Goal: Task Accomplishment & Management: Manage account settings

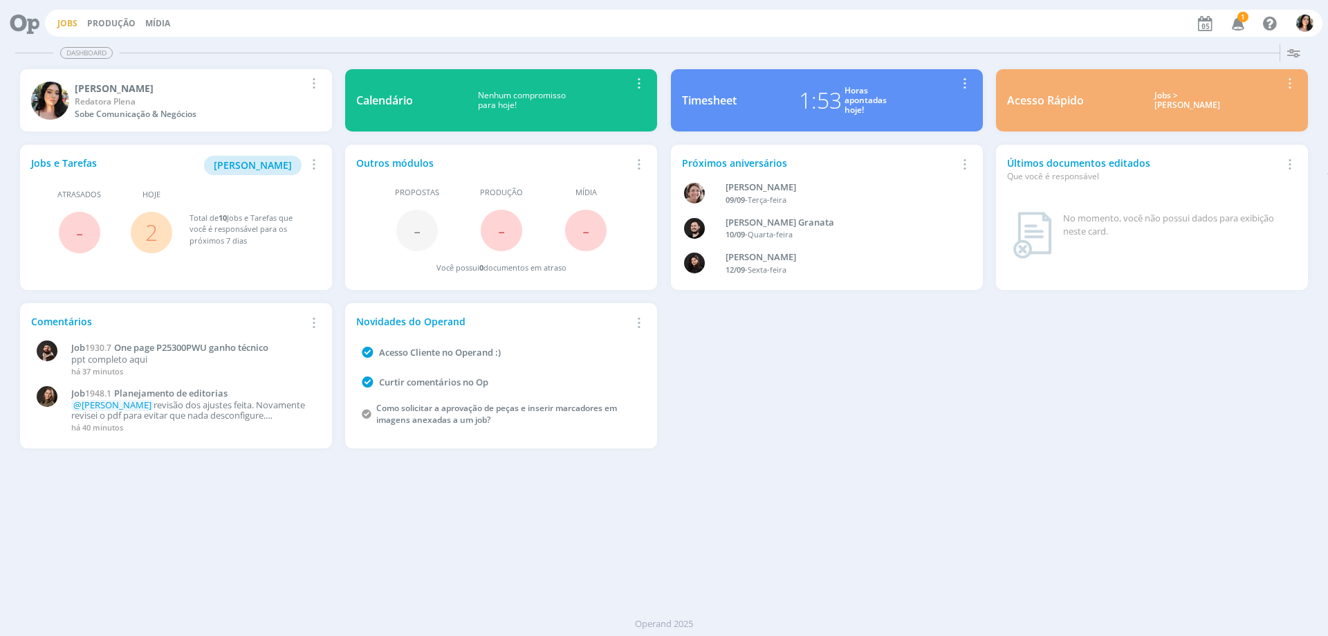
click at [69, 26] on link "Jobs" at bounding box center [67, 23] width 20 height 12
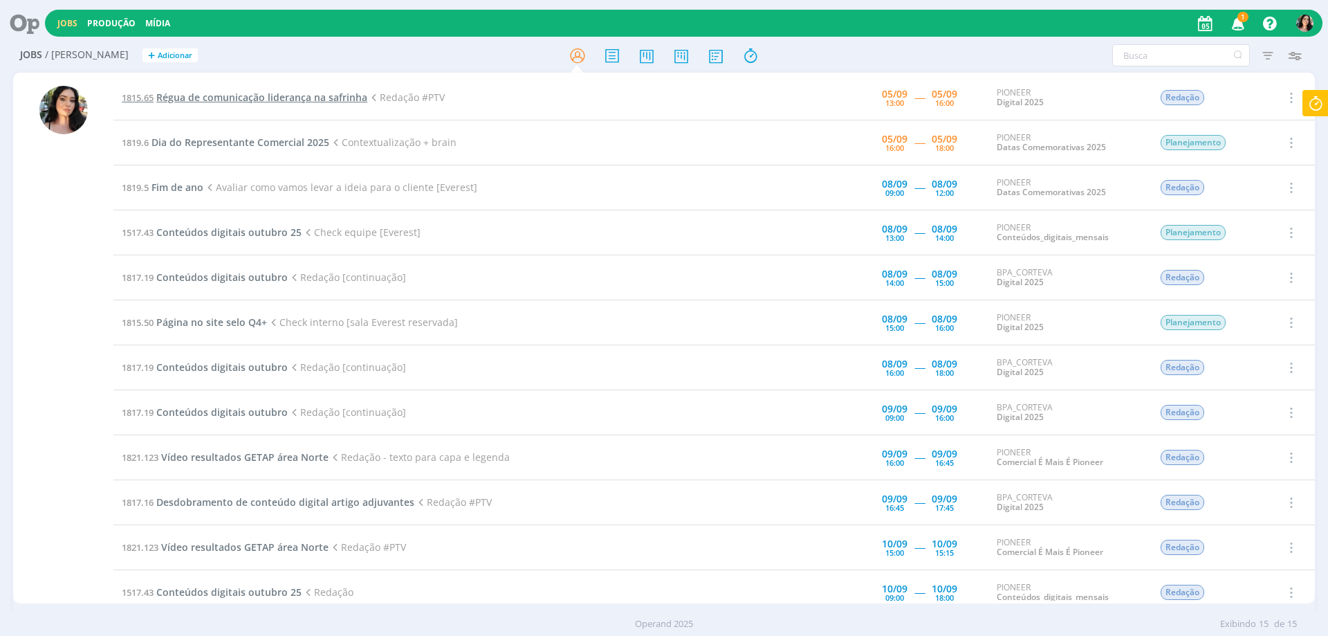
click at [223, 95] on span "Régua de comunicação liderança na safrinha" at bounding box center [261, 97] width 211 height 13
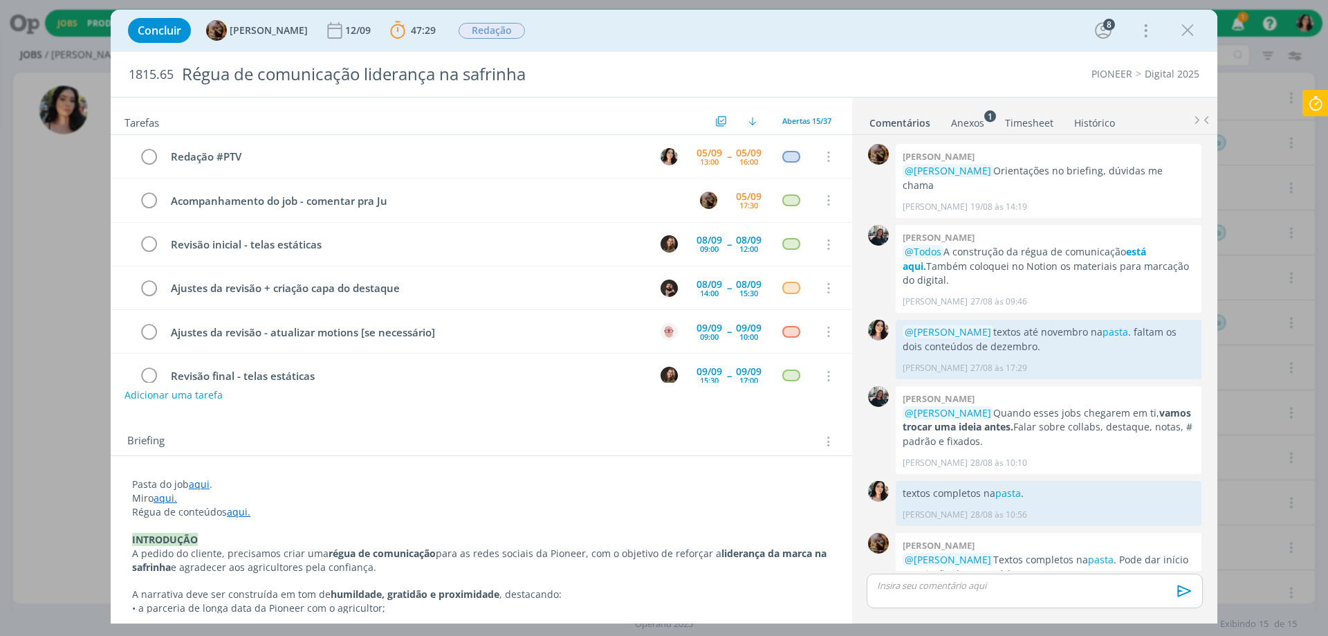
scroll to position [1326, 0]
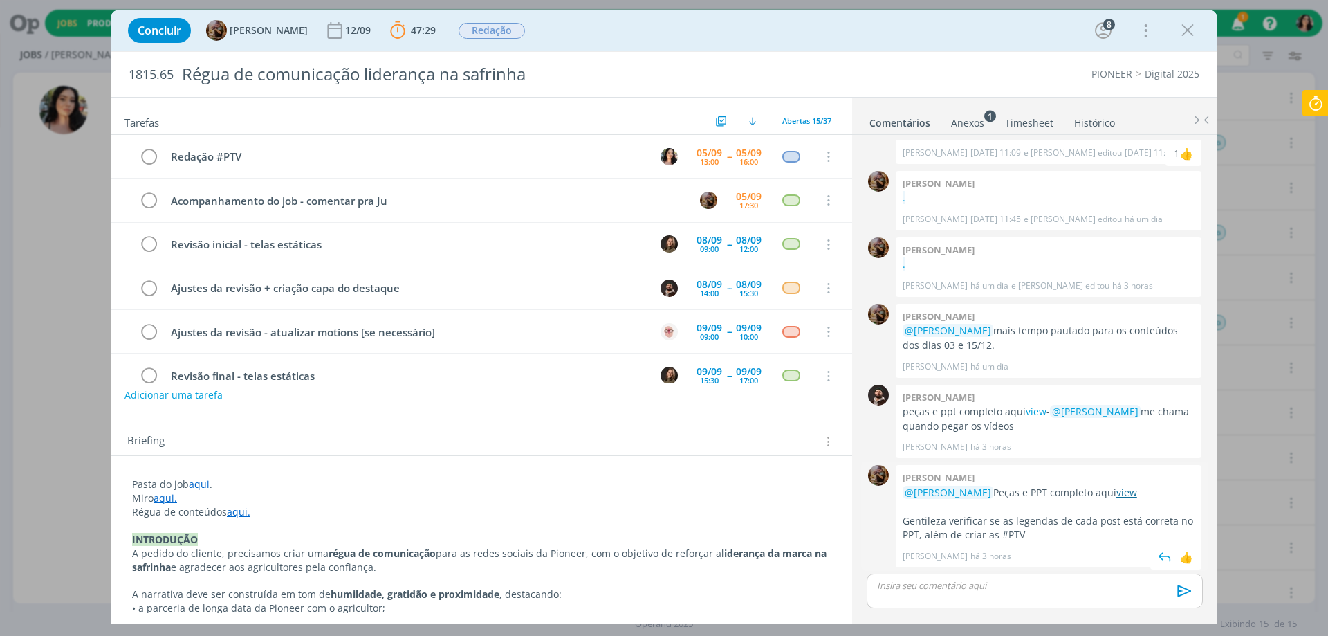
click at [1116, 489] on link "view" at bounding box center [1126, 491] width 21 height 13
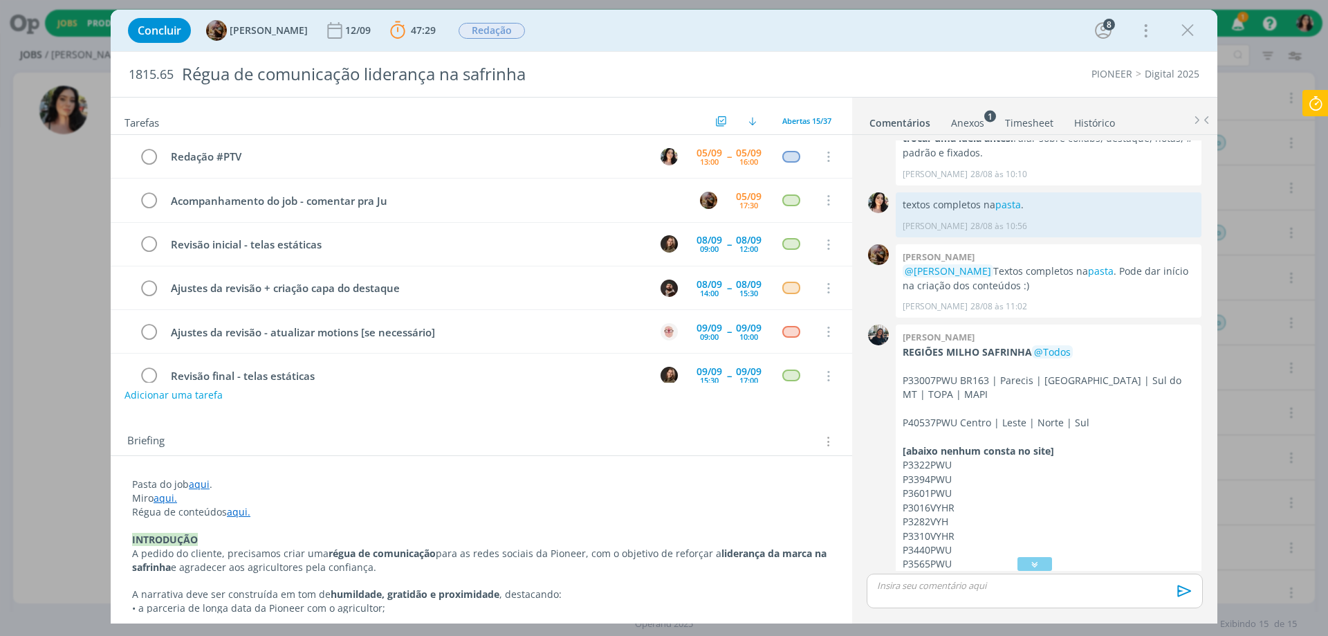
scroll to position [220, 0]
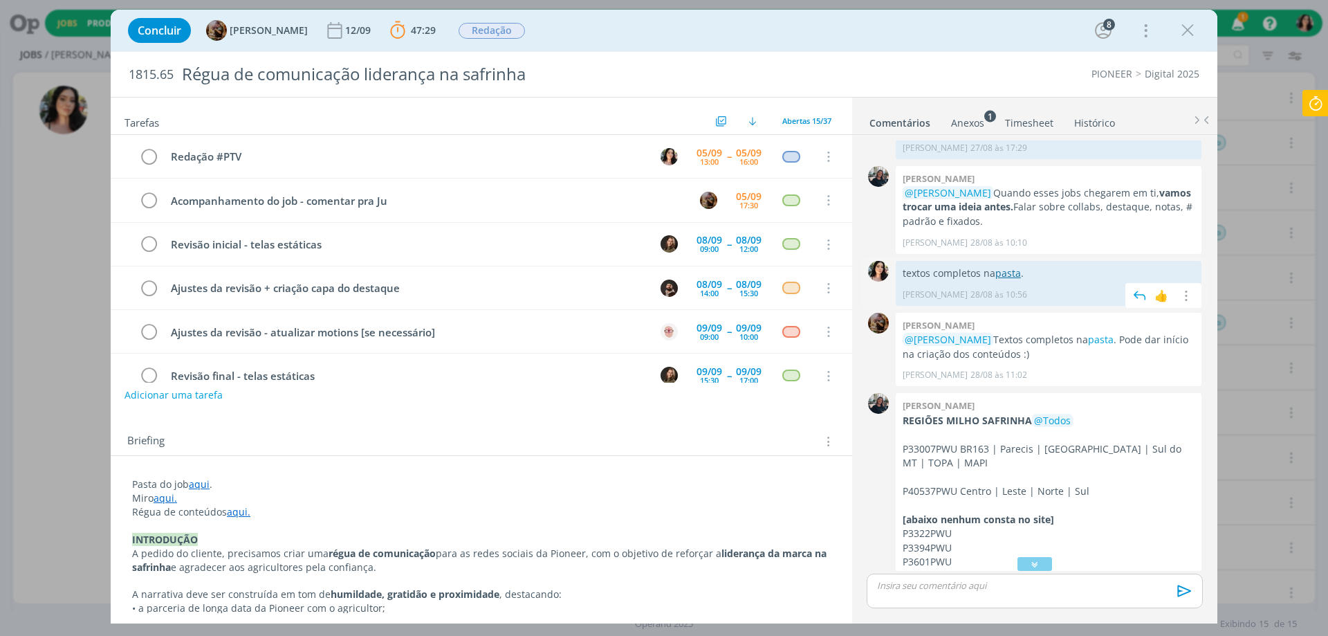
click at [1002, 266] on link "pasta" at bounding box center [1008, 272] width 26 height 13
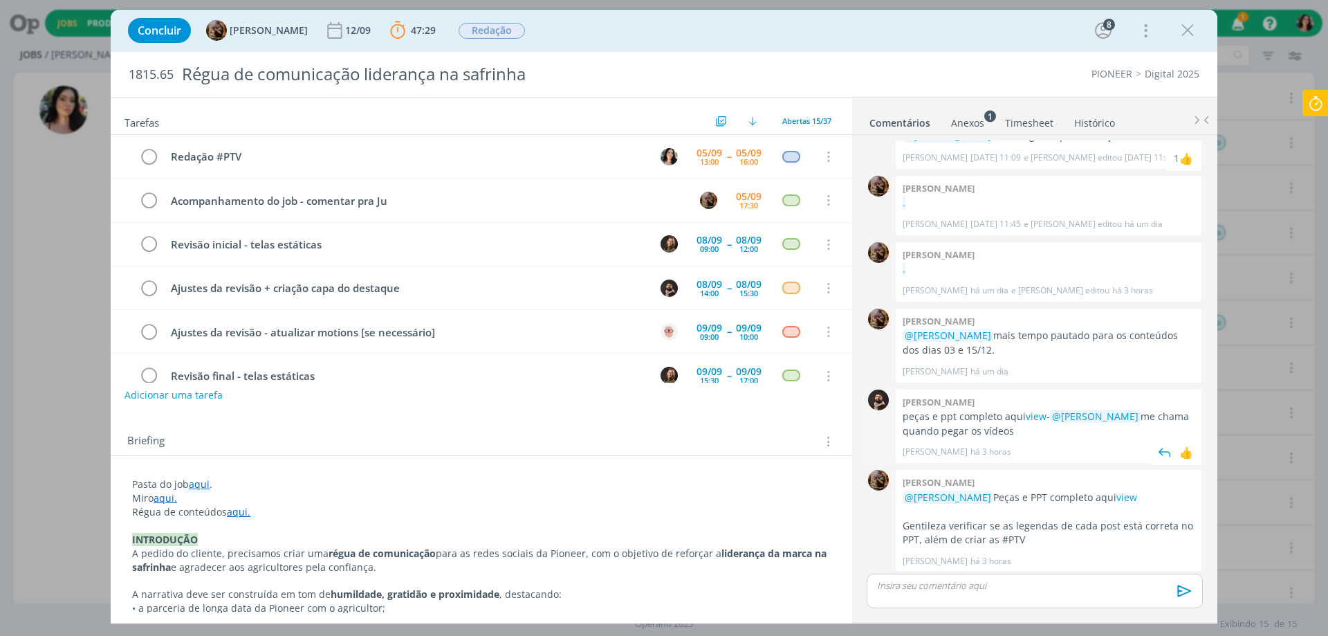
scroll to position [1326, 0]
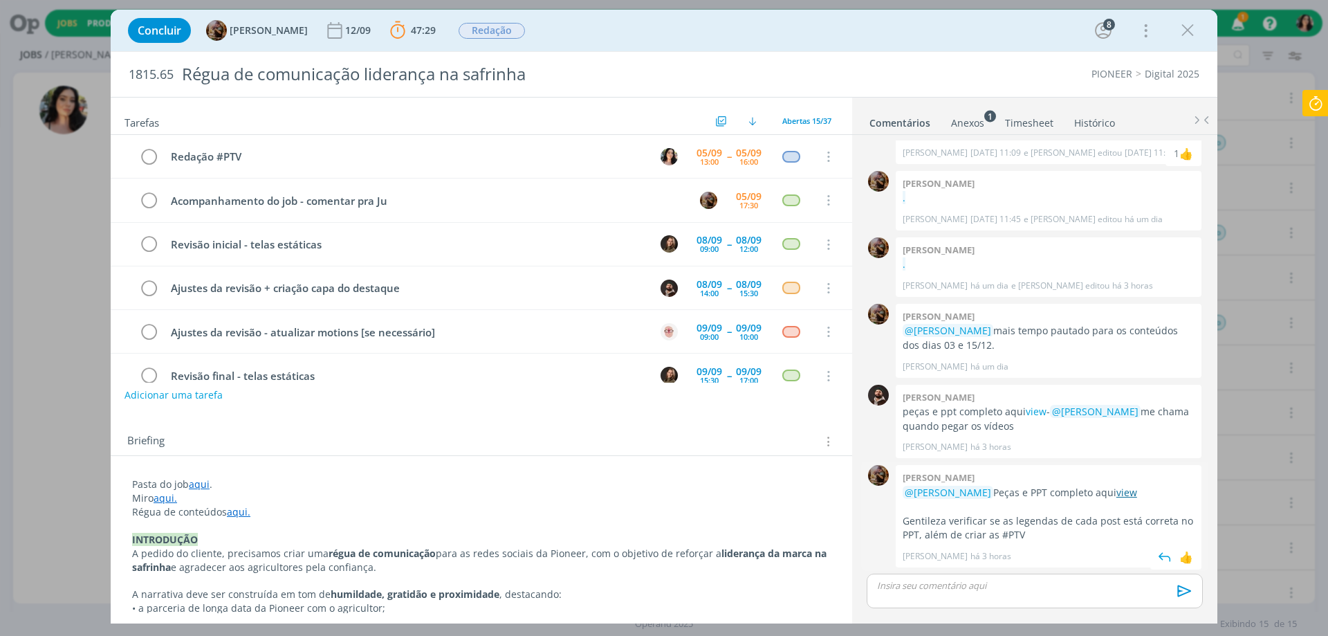
click at [1116, 492] on link "view" at bounding box center [1126, 491] width 21 height 13
click at [1312, 108] on icon at bounding box center [1315, 103] width 25 height 27
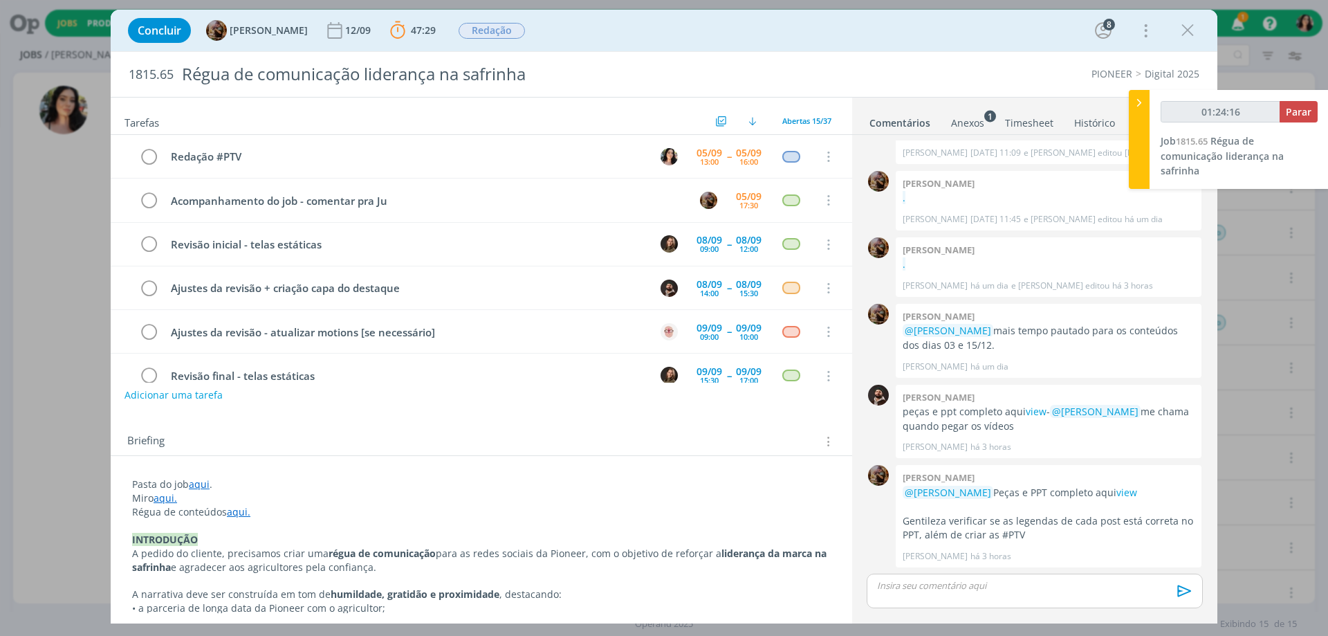
type input "01:24:17"
click at [1289, 112] on span "Parar" at bounding box center [1299, 111] width 26 height 13
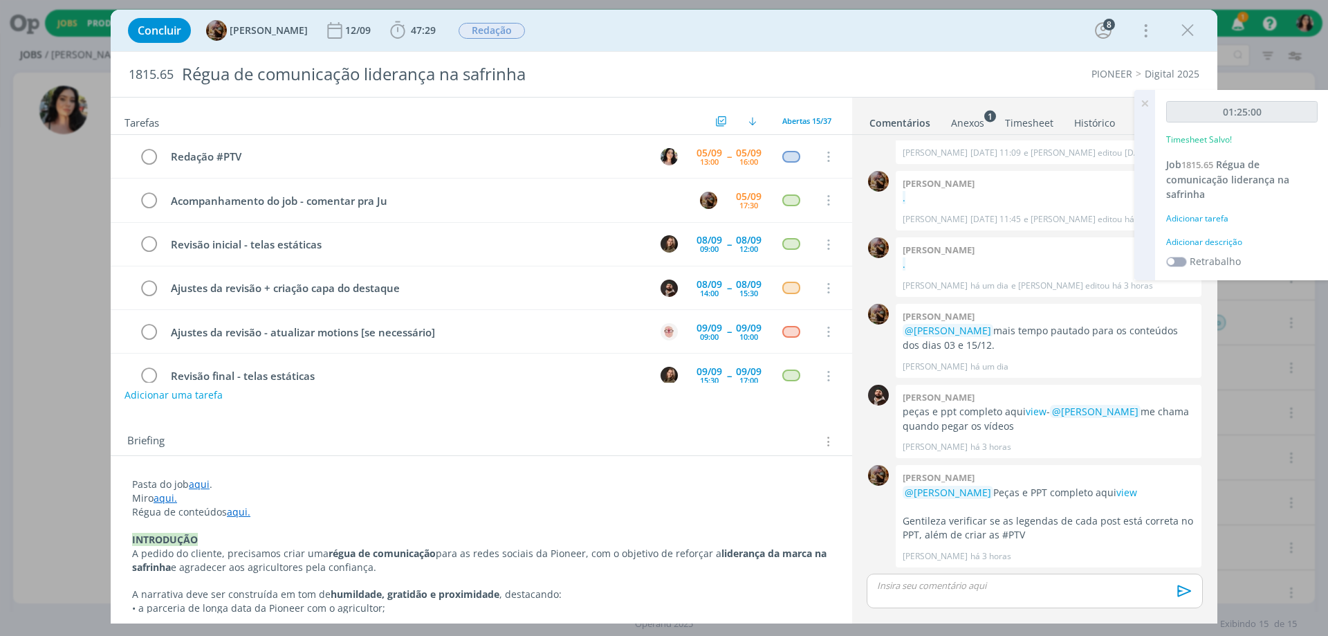
click at [1190, 237] on div "Adicionar descrição" at bounding box center [1241, 242] width 151 height 12
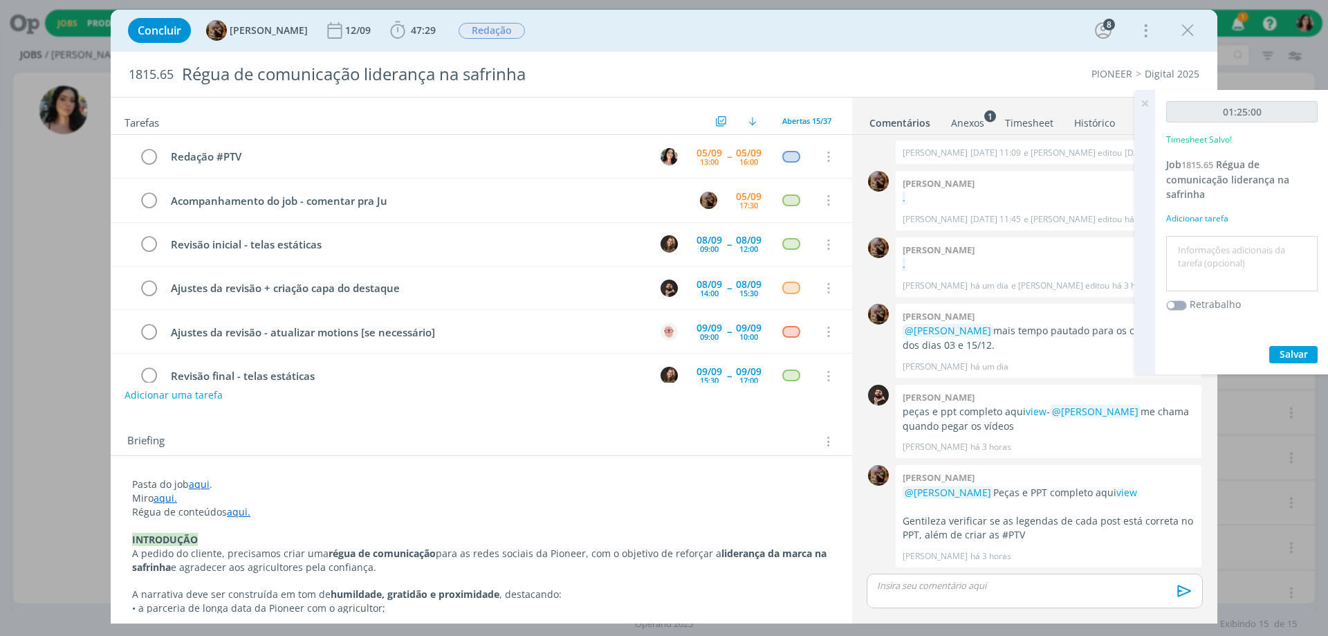
click at [1187, 249] on textarea at bounding box center [1241, 263] width 145 height 49
type textarea "Redaão #ptv."
click at [1281, 357] on span "Salvar" at bounding box center [1293, 353] width 28 height 13
click at [1143, 102] on icon at bounding box center [1144, 103] width 25 height 27
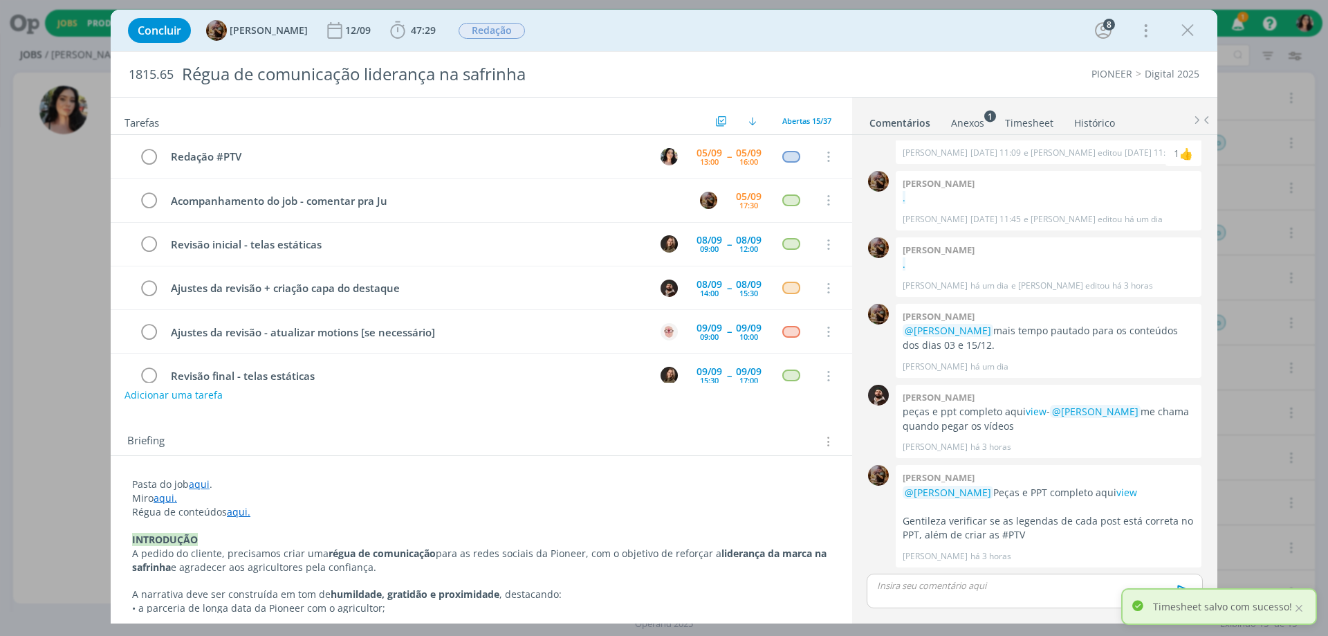
click at [1189, 44] on div "Concluir [PERSON_NAME] 12/09 47:29 Iniciar Apontar Data * [DATE] Horas * 00:00 …" at bounding box center [664, 30] width 1086 height 33
click at [1190, 35] on icon "dialog" at bounding box center [1187, 30] width 21 height 21
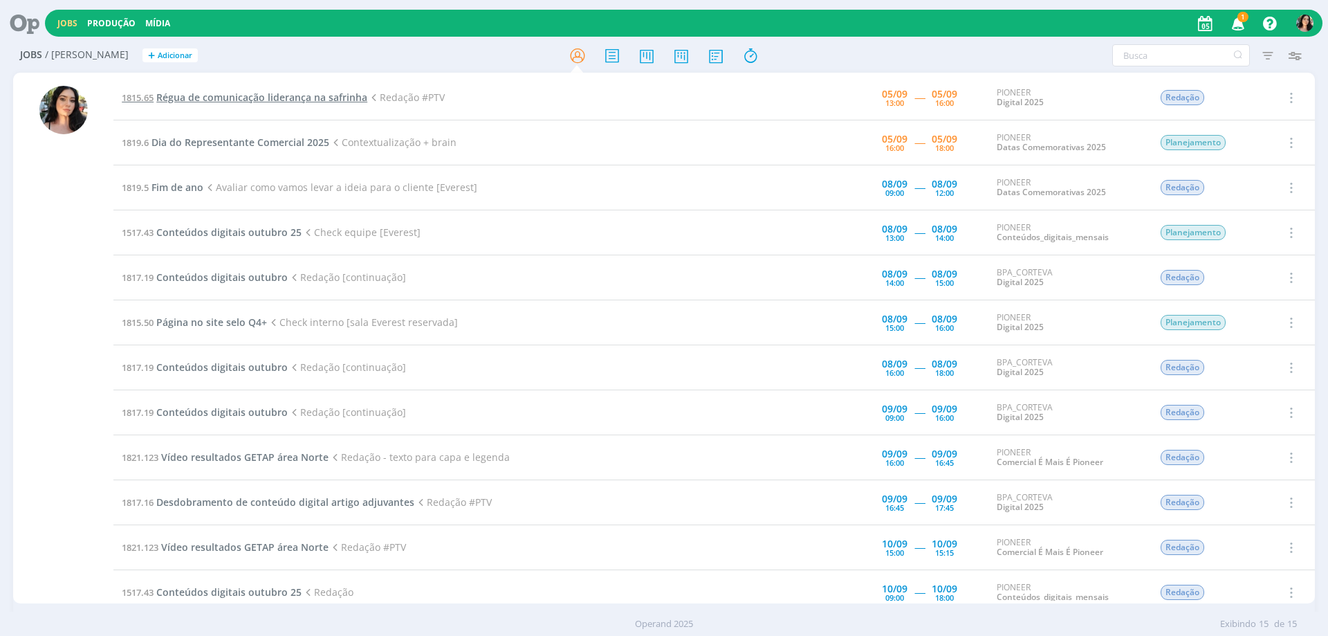
click at [297, 99] on span "Régua de comunicação liderança na safrinha" at bounding box center [261, 97] width 211 height 13
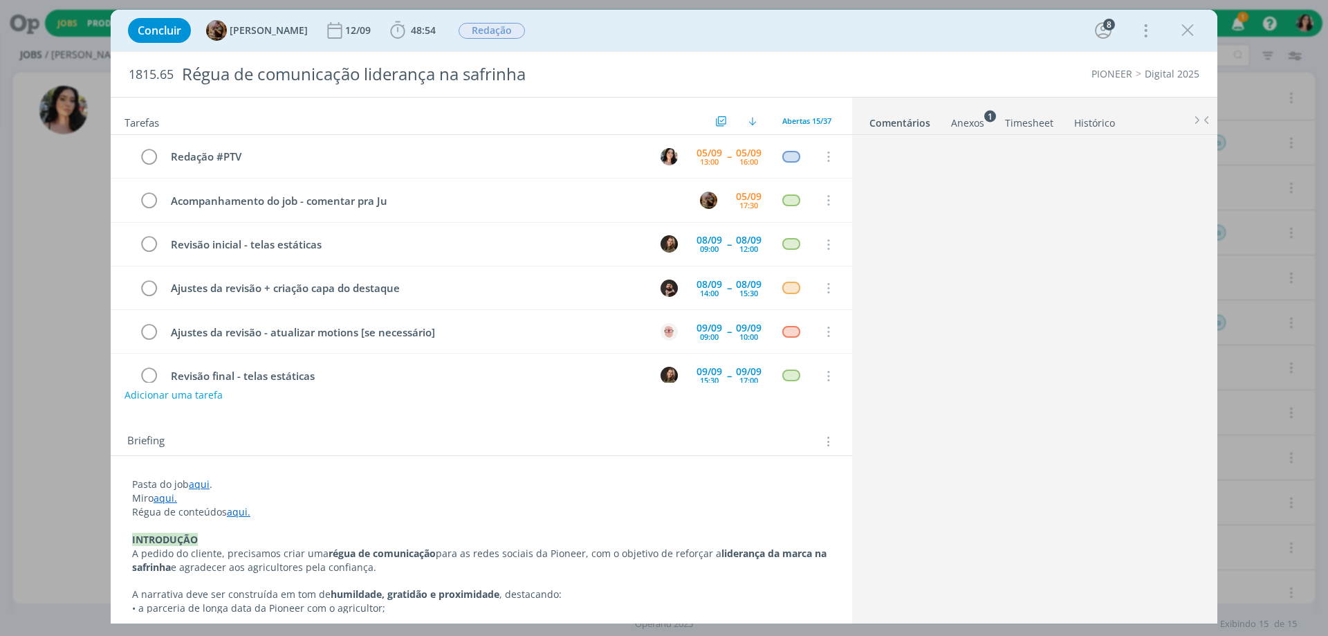
scroll to position [1326, 0]
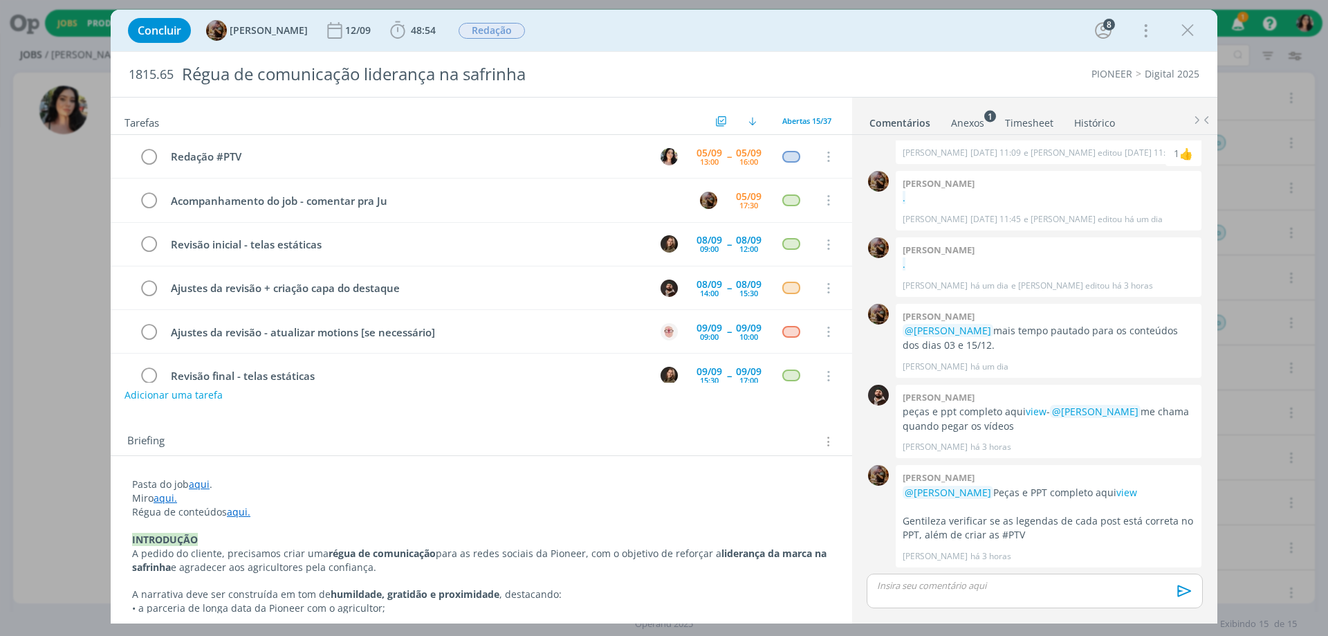
click at [941, 599] on div "dialog" at bounding box center [1035, 590] width 336 height 35
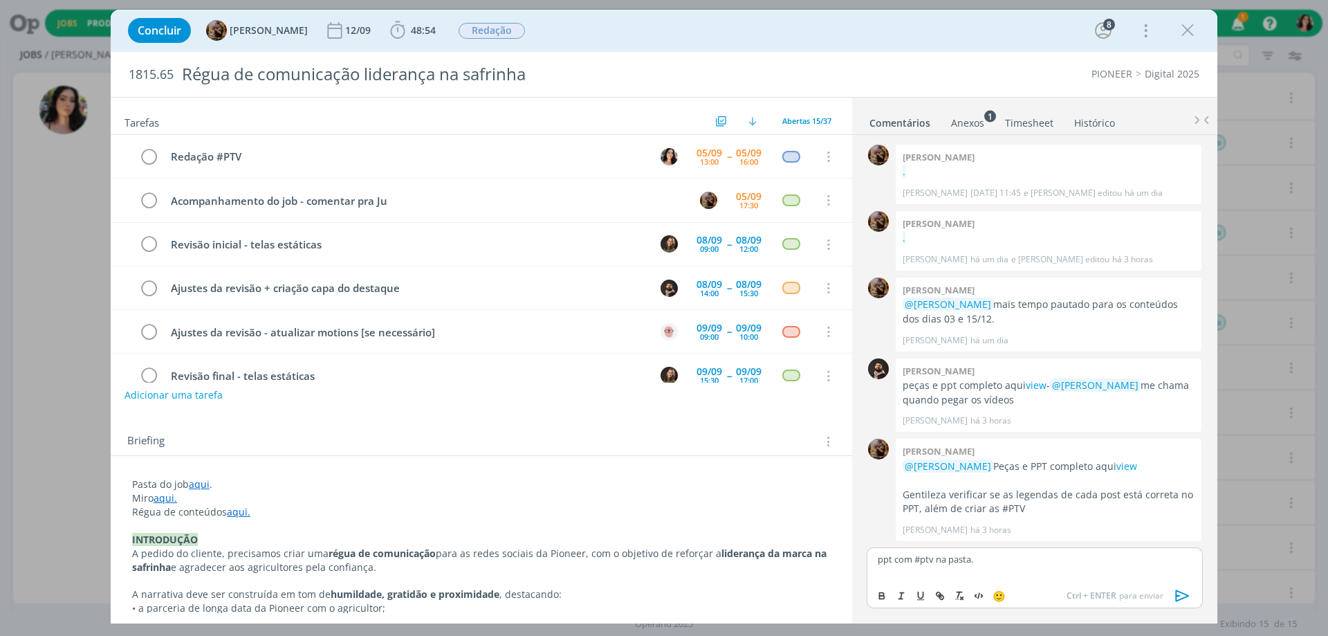
click at [963, 557] on p "ppt com #ptv na pasta." at bounding box center [1035, 559] width 314 height 12
click at [938, 598] on icon "dialog" at bounding box center [939, 595] width 11 height 11
paste input "[URL][DOMAIN_NAME]"
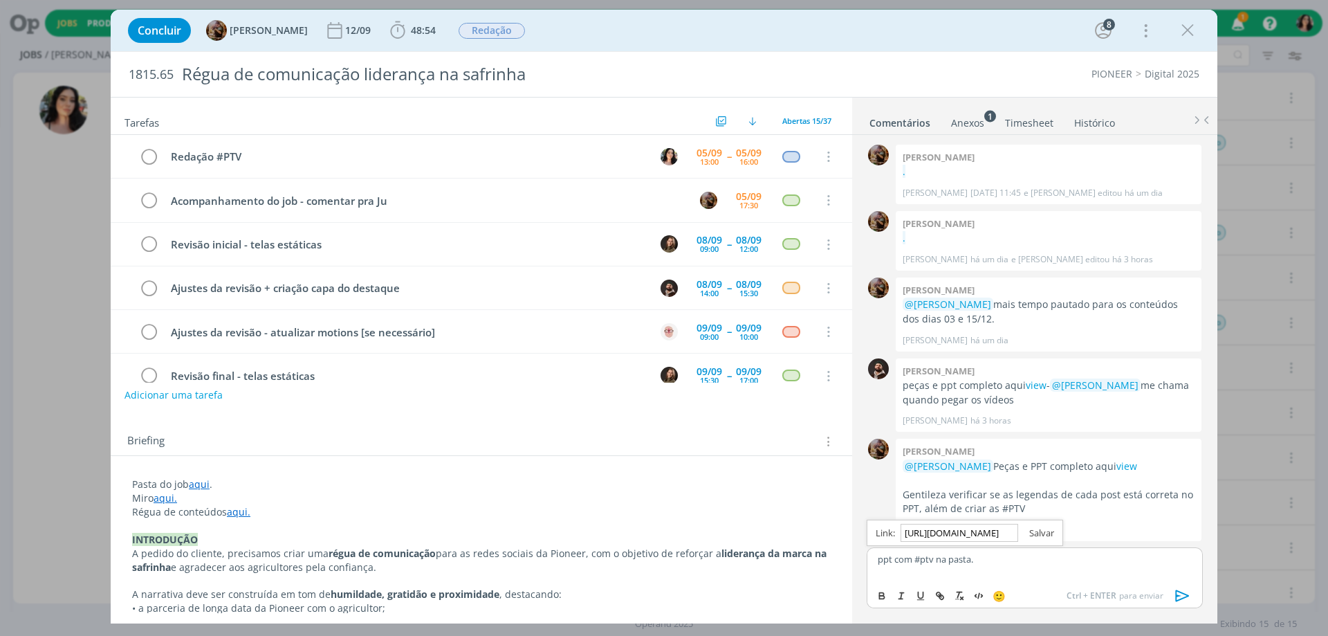
type input "[URL][DOMAIN_NAME]"
click at [1048, 537] on link "dialog" at bounding box center [1036, 532] width 36 height 12
click at [1008, 559] on p "ppt com #ptv na pasta ." at bounding box center [1035, 559] width 314 height 12
click at [1178, 593] on icon "dialog" at bounding box center [1182, 595] width 21 height 21
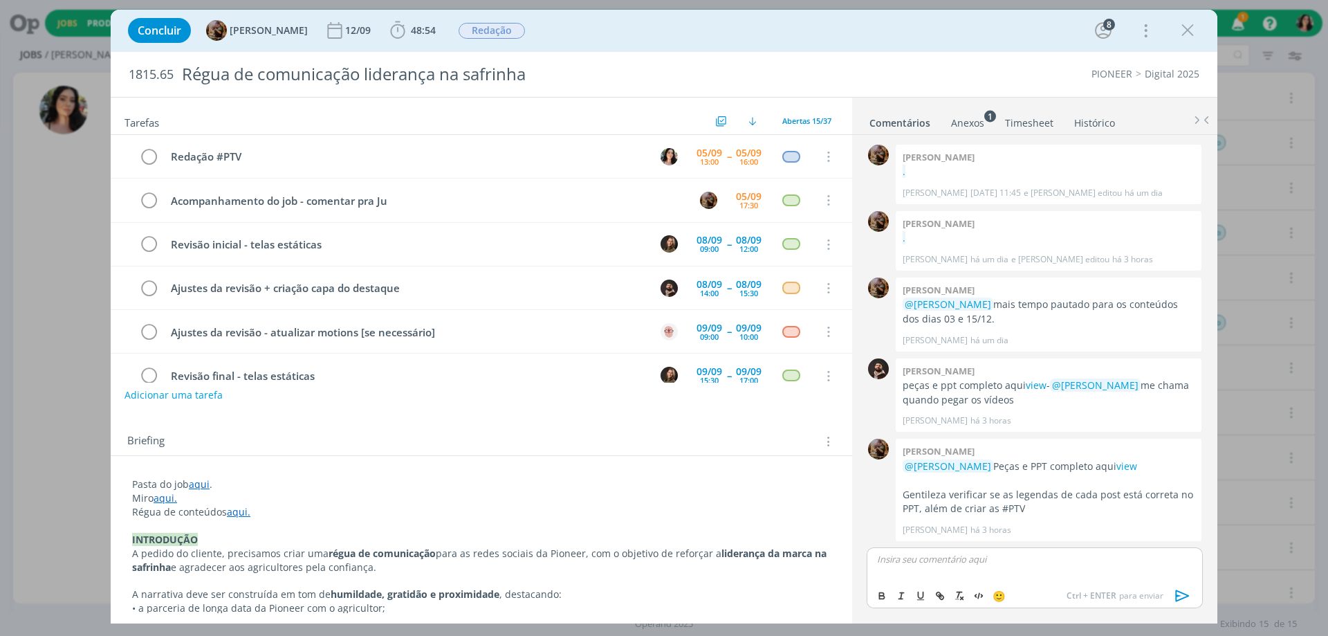
scroll to position [1405, 0]
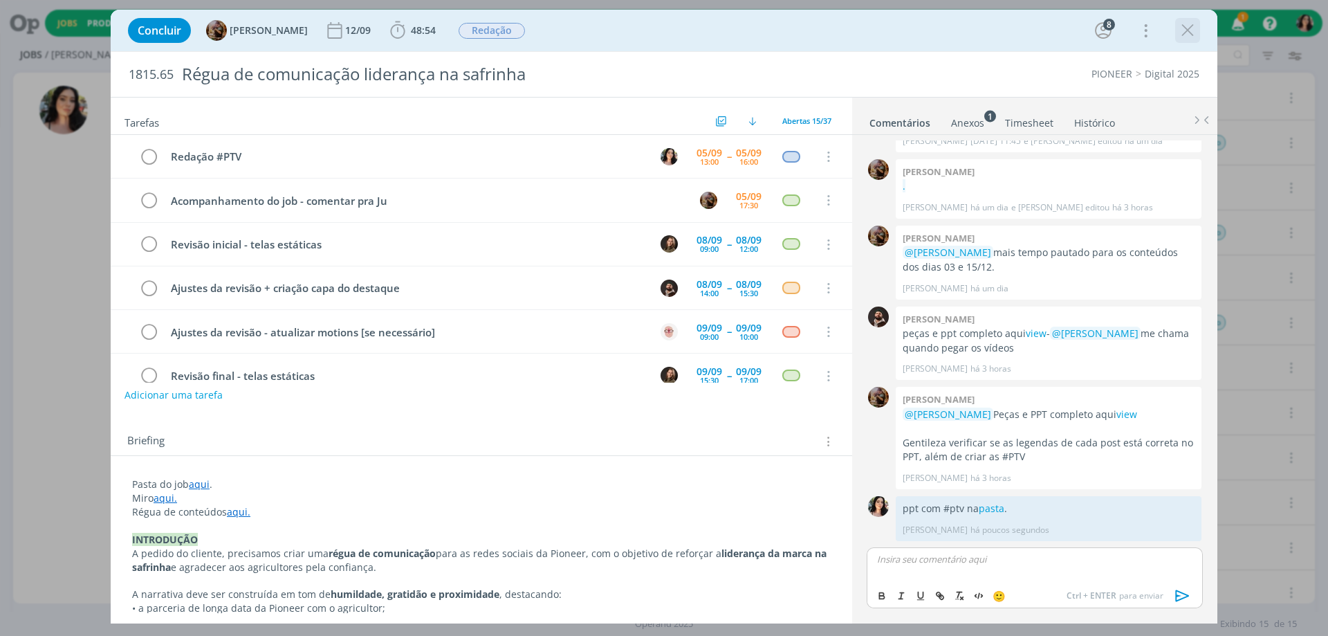
click at [1191, 35] on icon "dialog" at bounding box center [1187, 30] width 21 height 21
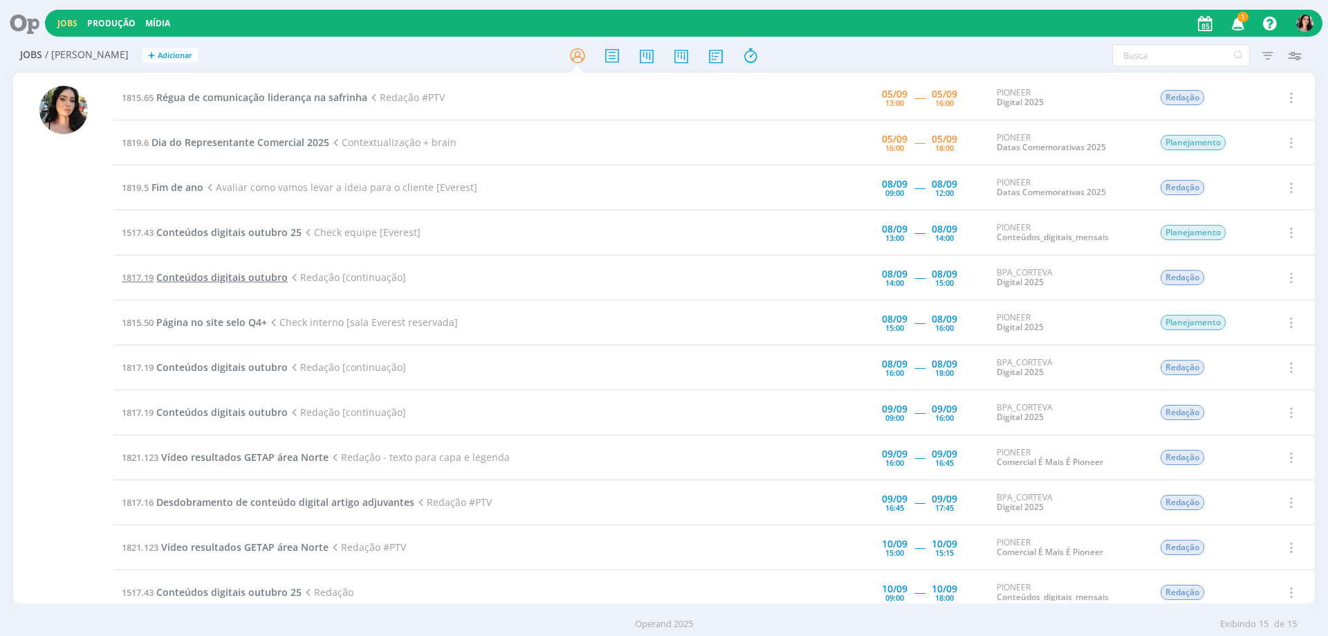
click at [254, 274] on span "Conteúdos digitais outubro" at bounding box center [221, 276] width 131 height 13
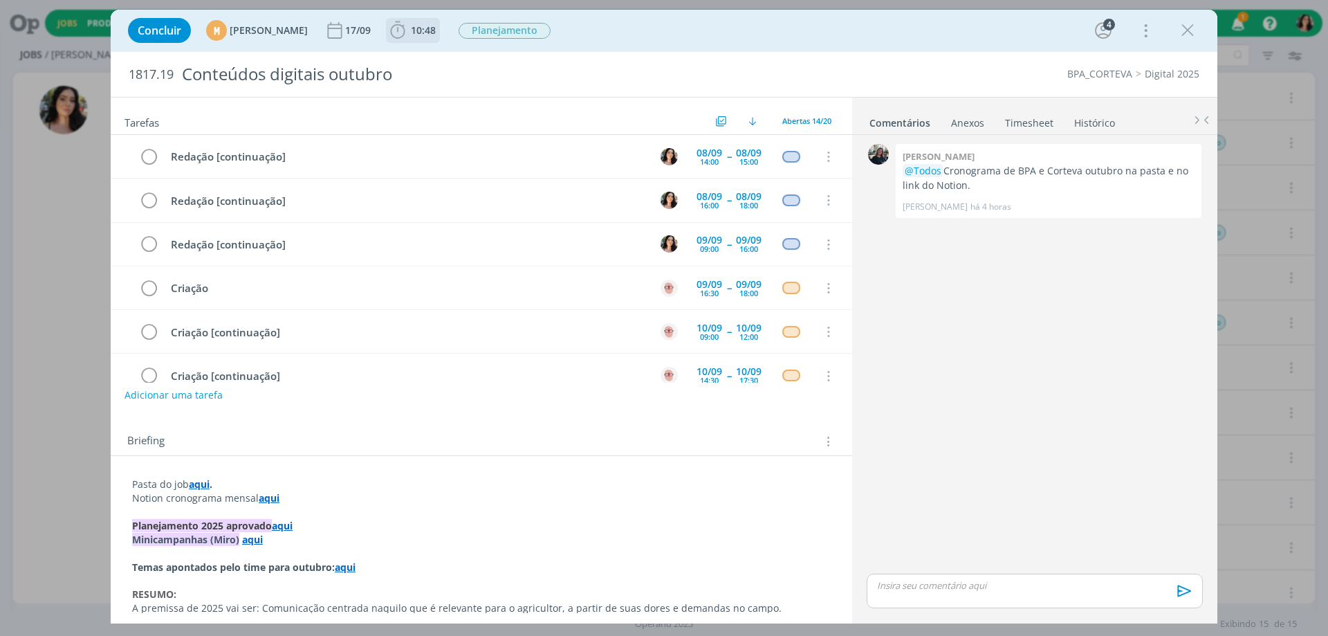
click at [408, 32] on icon "dialog" at bounding box center [397, 30] width 21 height 21
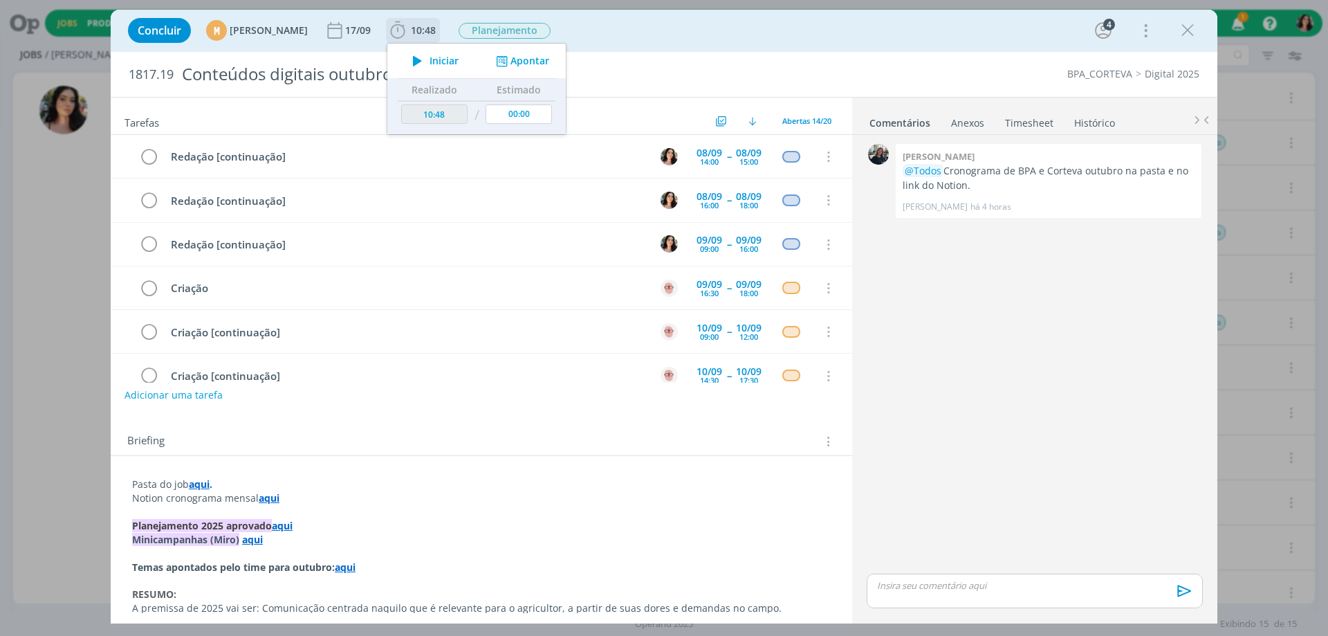
click at [429, 61] on icon "dialog" at bounding box center [417, 61] width 24 height 18
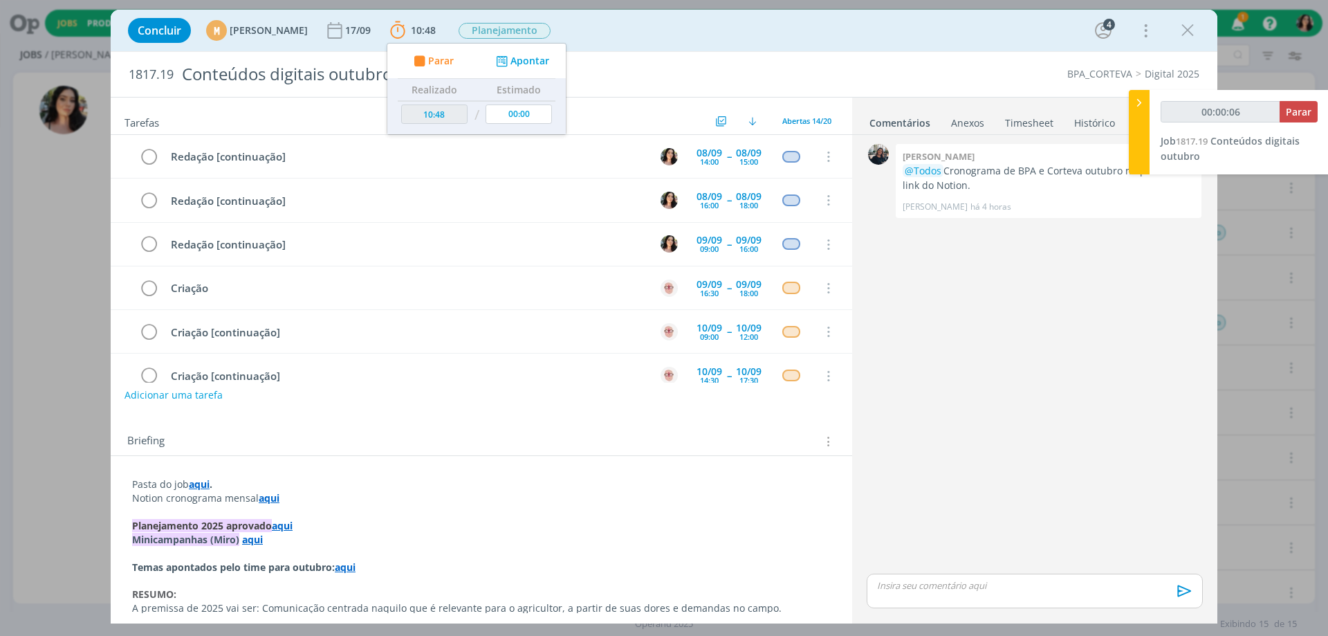
click at [203, 479] on strong "aqui" at bounding box center [199, 483] width 21 height 13
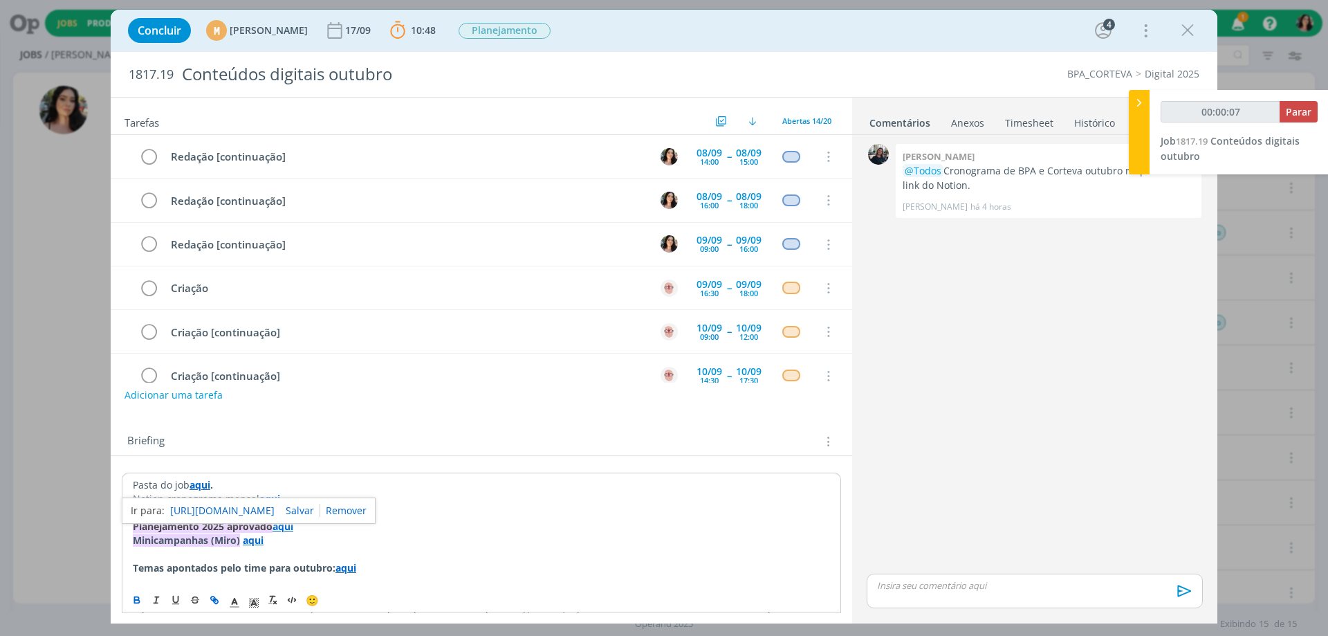
click at [210, 505] on link "[URL][DOMAIN_NAME]" at bounding box center [222, 510] width 104 height 18
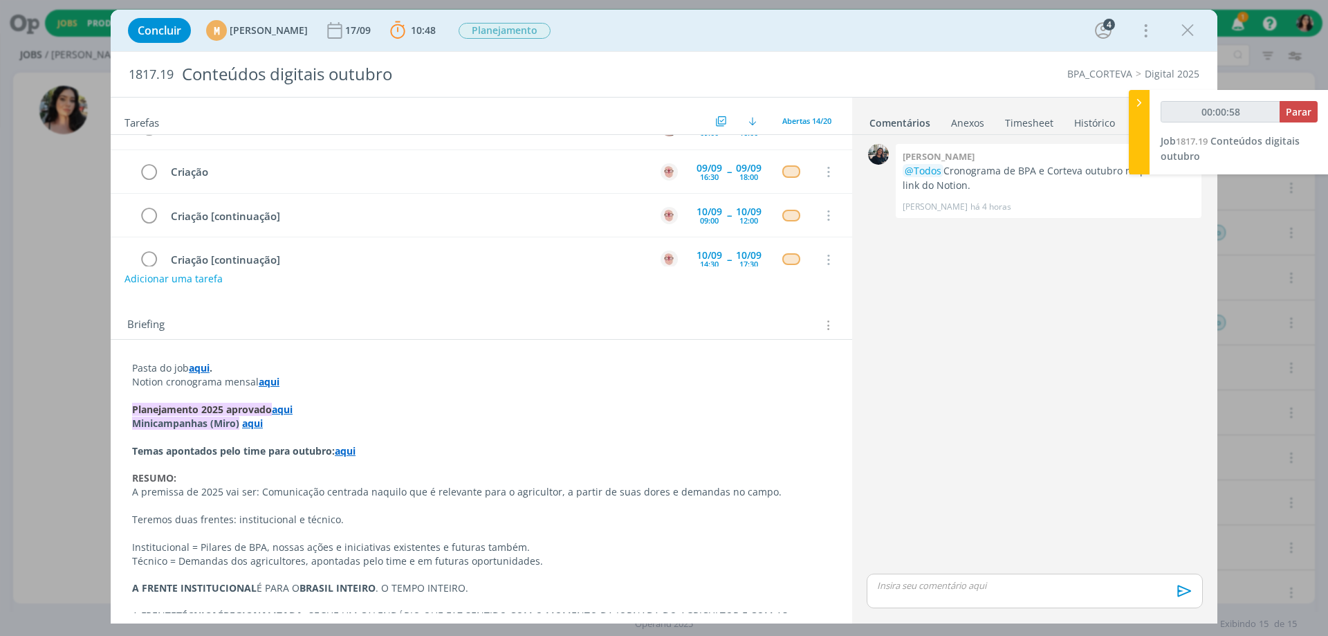
scroll to position [138, 0]
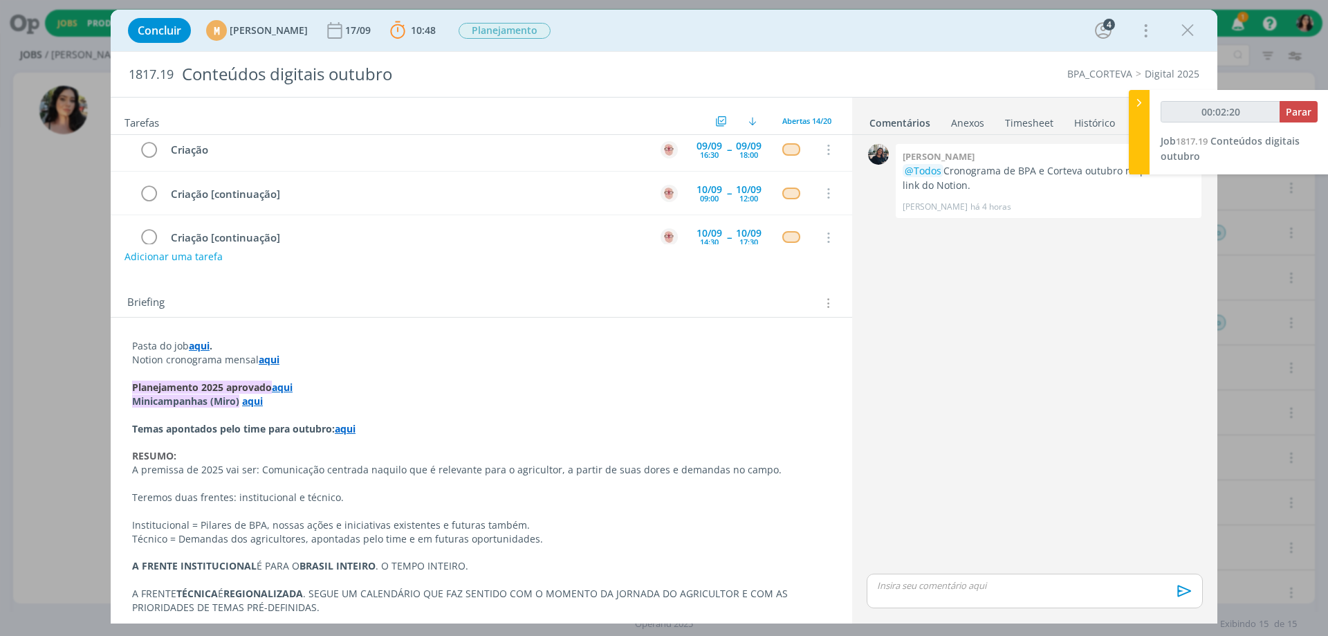
click at [272, 362] on strong "aqui" at bounding box center [269, 359] width 21 height 13
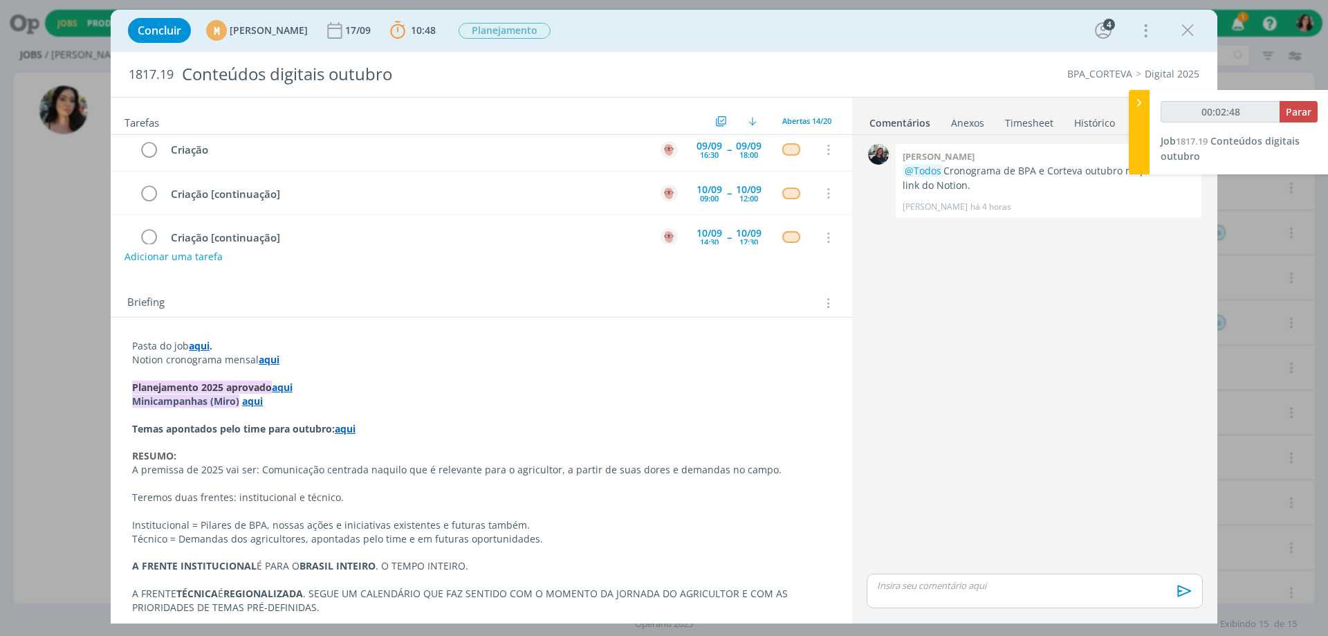
click at [261, 358] on strong "aqui" at bounding box center [269, 359] width 21 height 13
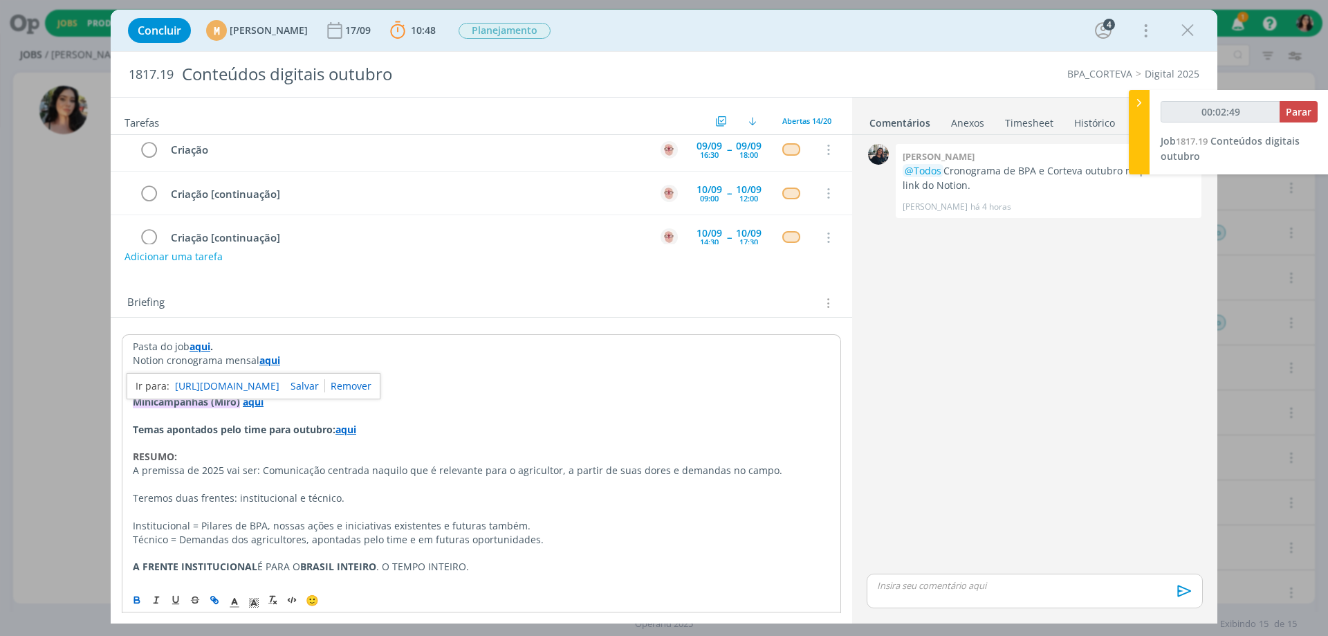
click at [242, 386] on link "[URL][DOMAIN_NAME]" at bounding box center [227, 386] width 104 height 18
click at [1194, 33] on icon "dialog" at bounding box center [1187, 30] width 21 height 21
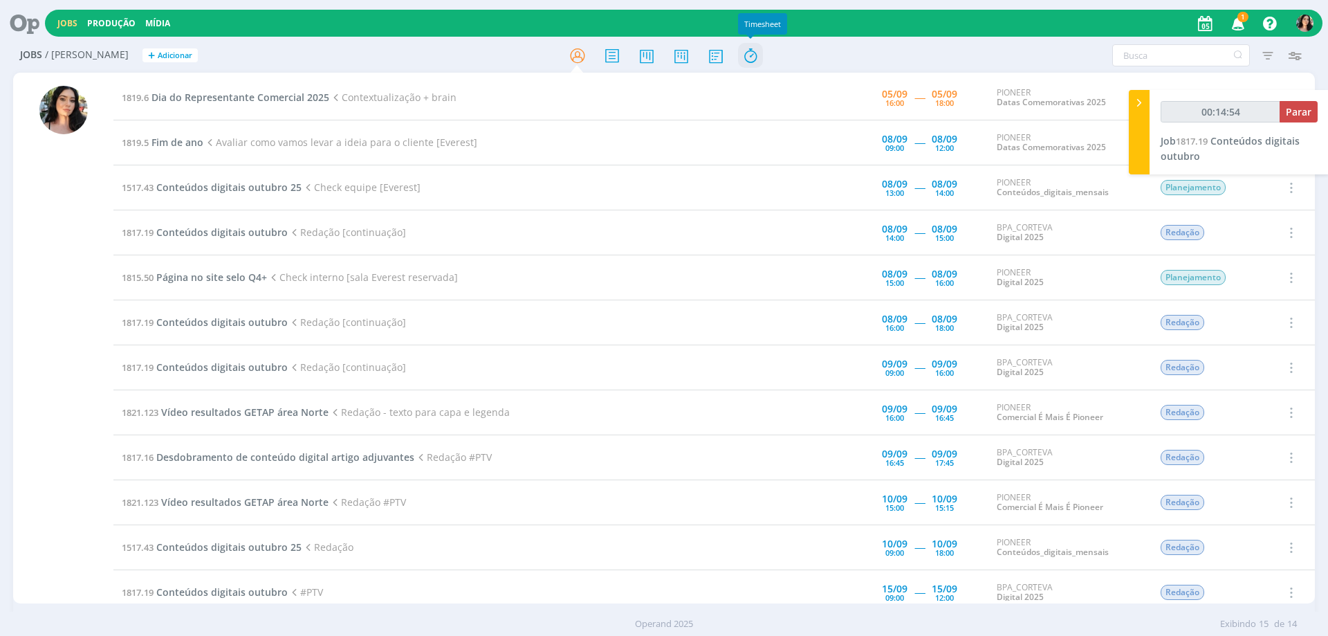
click at [741, 57] on icon at bounding box center [750, 55] width 25 height 27
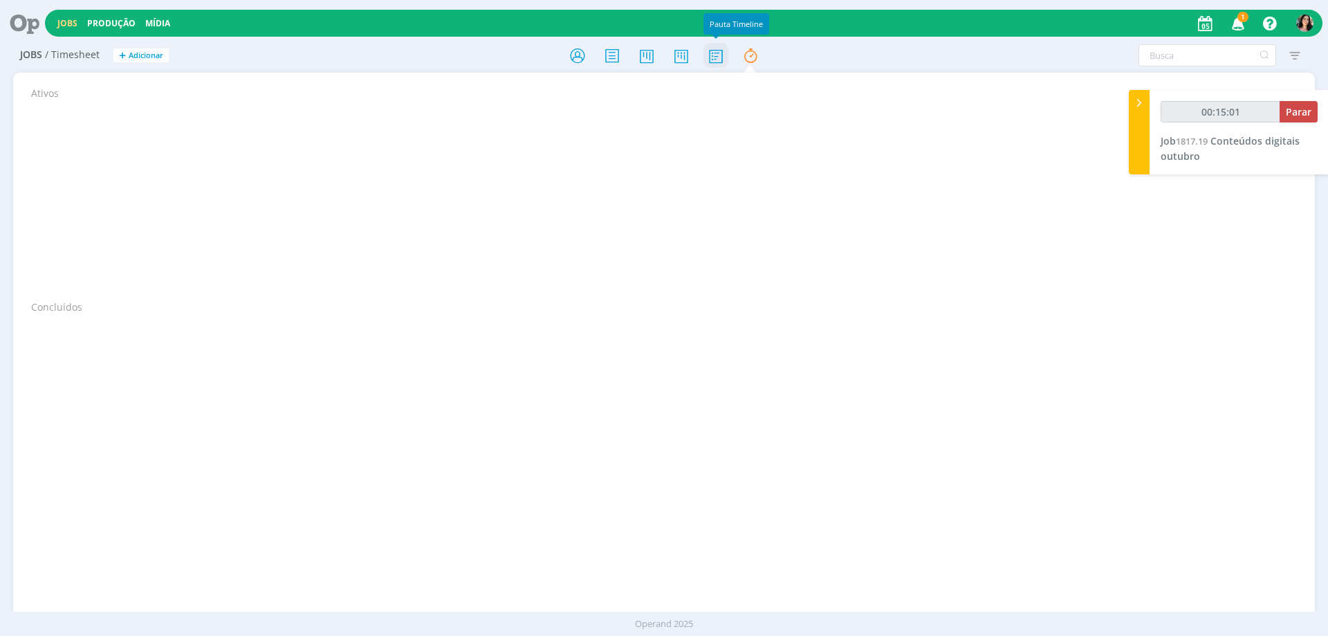
click at [717, 55] on icon at bounding box center [715, 55] width 25 height 27
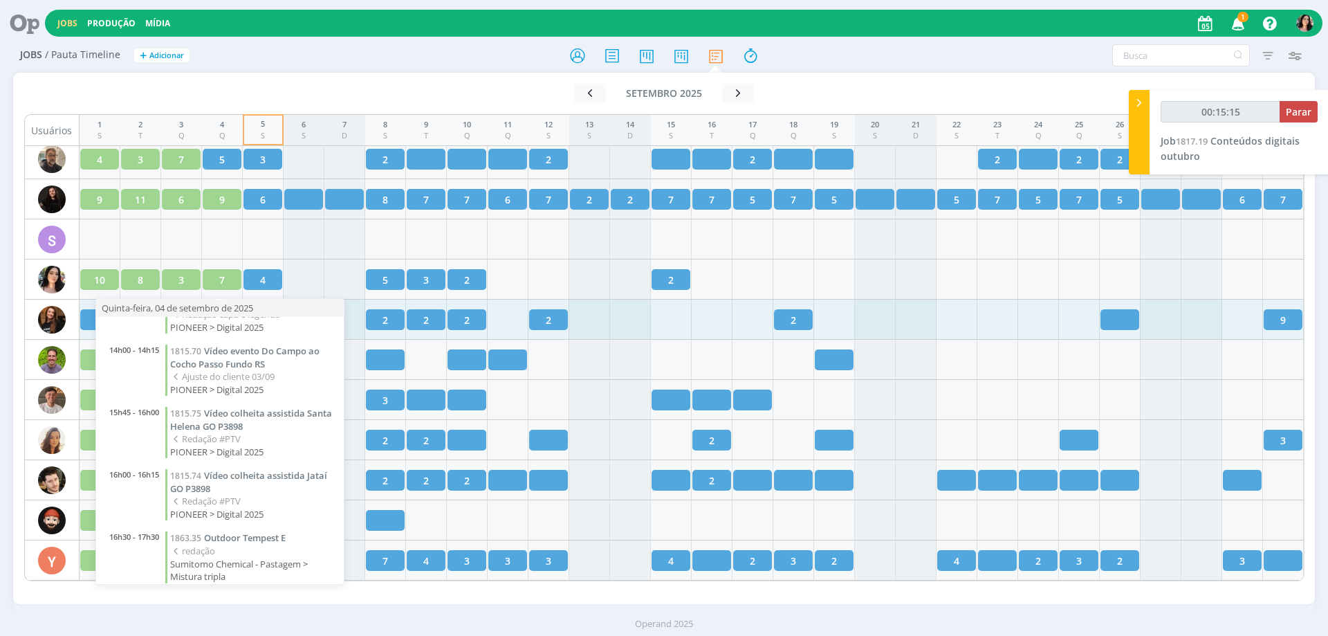
scroll to position [189, 0]
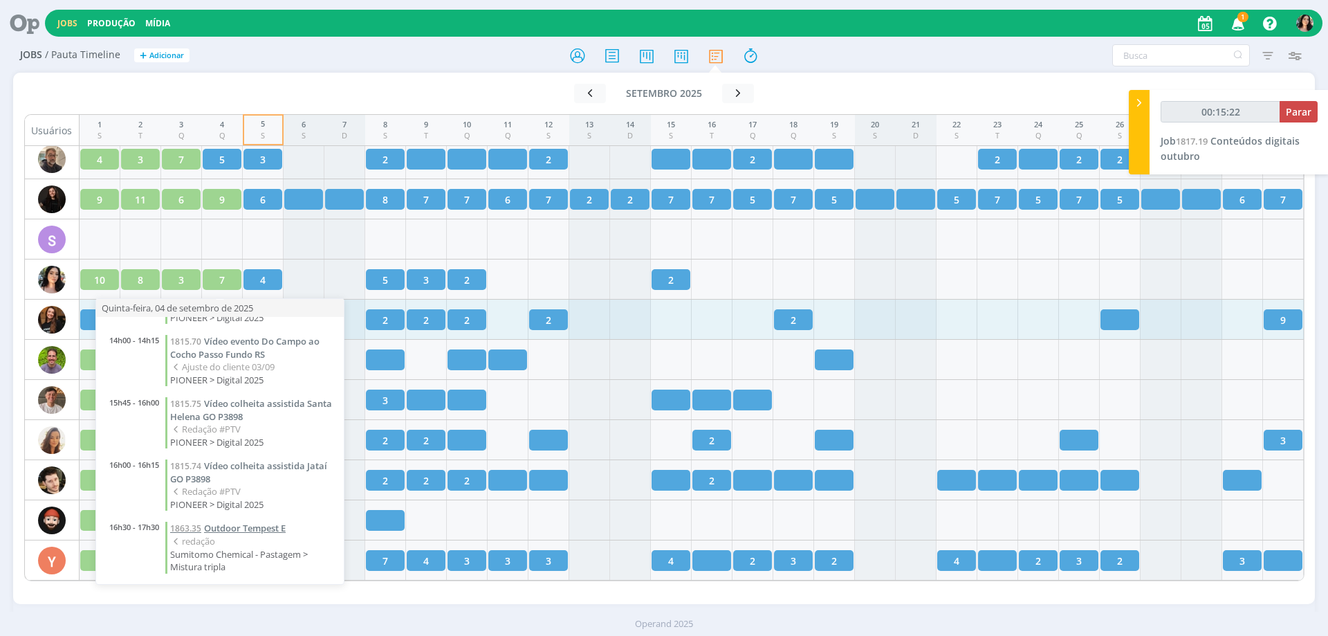
click at [252, 532] on span "Outdoor Tempest E" at bounding box center [245, 527] width 82 height 12
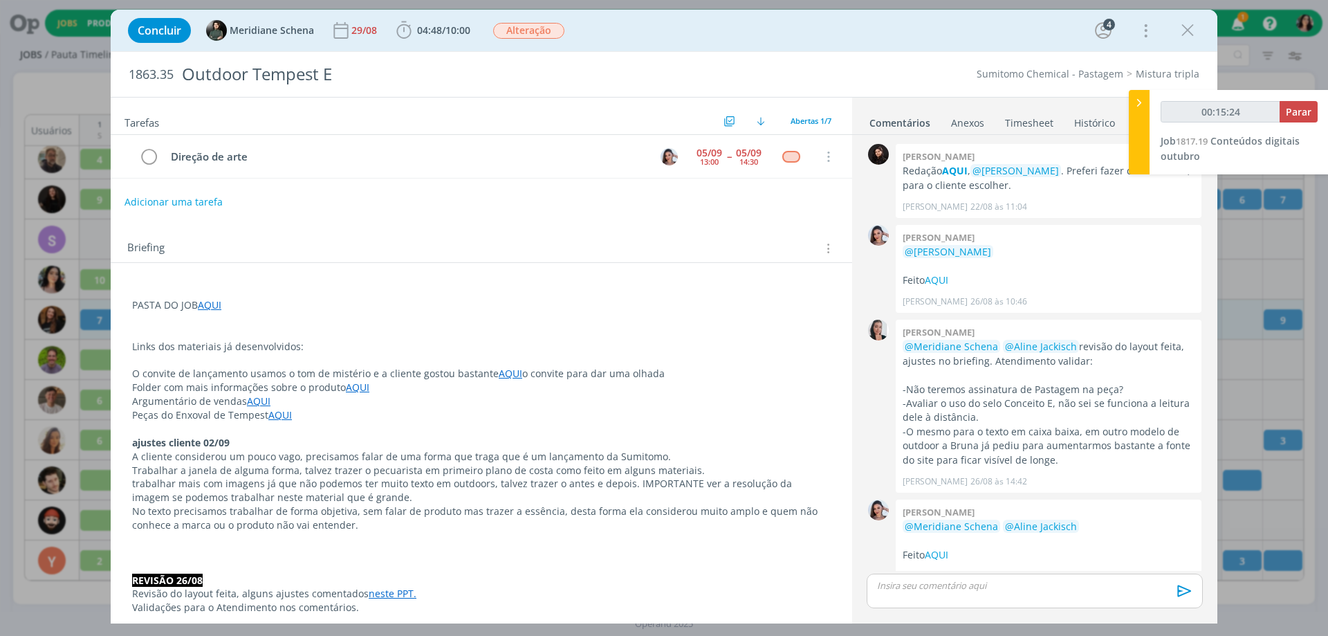
scroll to position [142, 0]
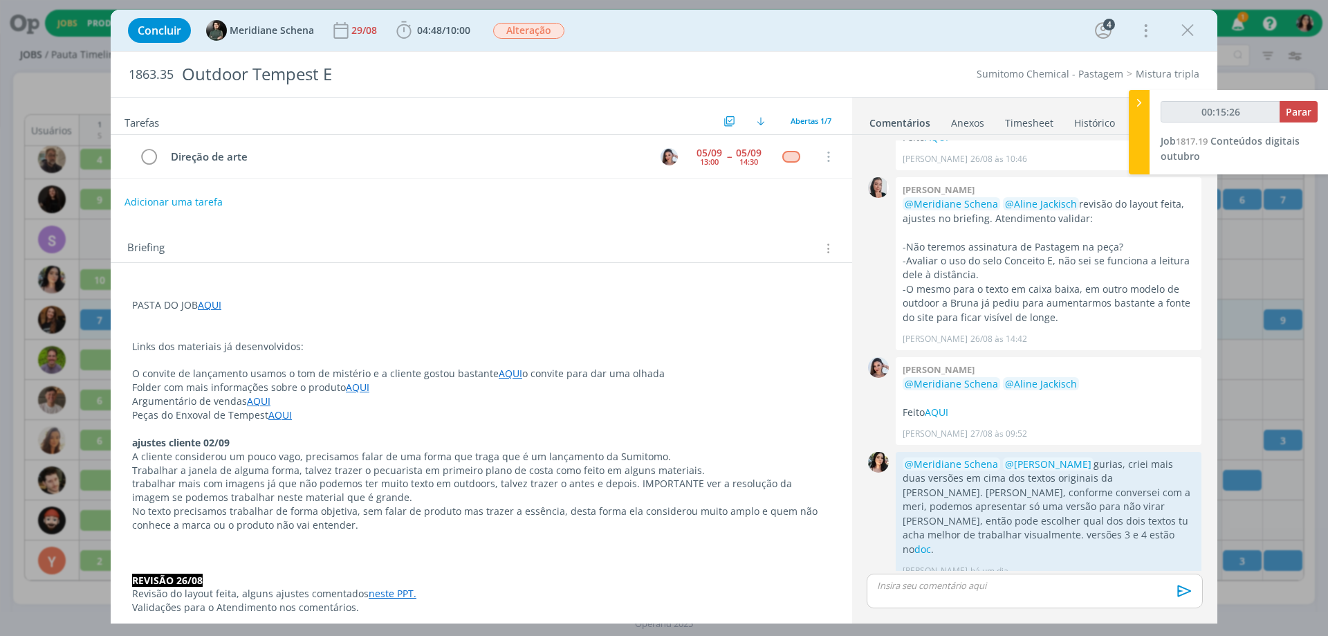
type input "00:15:27"
click at [1136, 151] on div at bounding box center [1139, 132] width 21 height 84
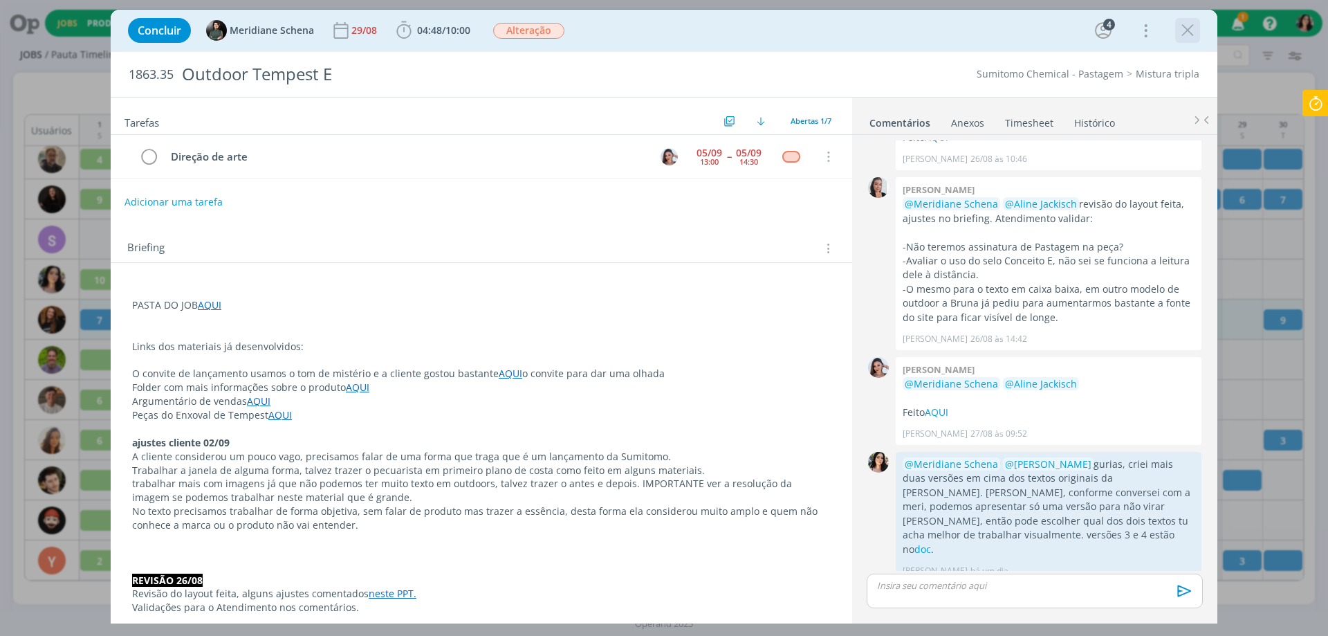
click at [1194, 35] on icon "dialog" at bounding box center [1187, 30] width 21 height 21
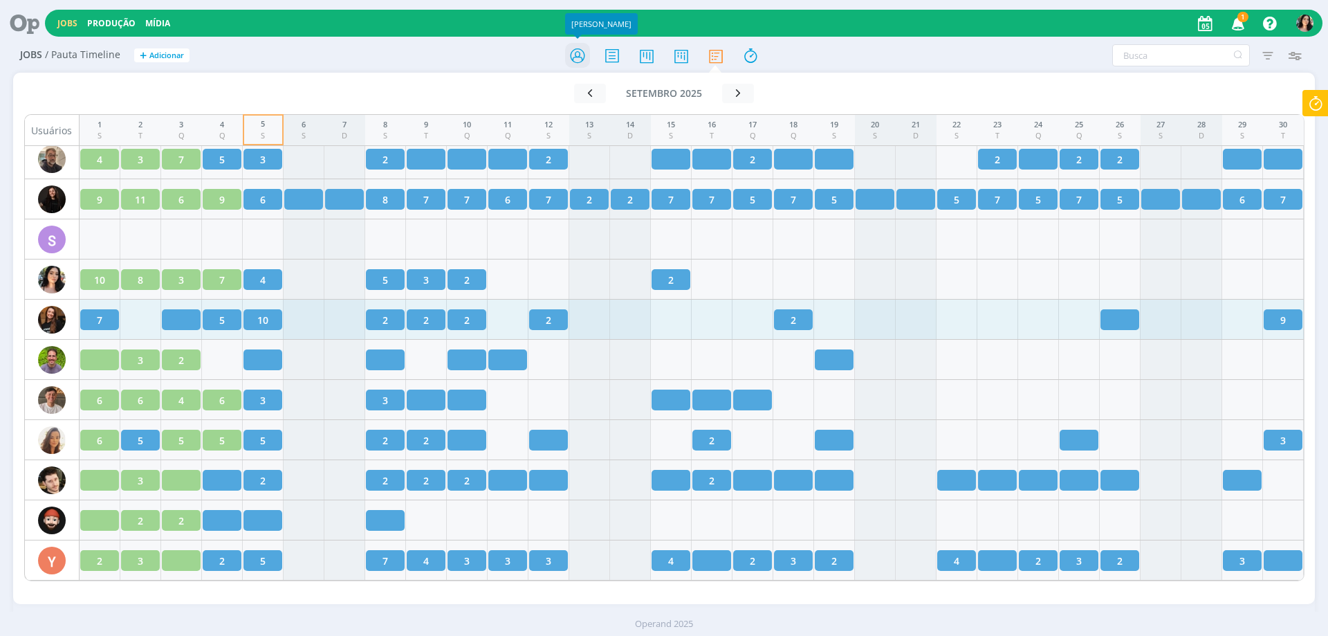
click at [568, 53] on icon at bounding box center [577, 55] width 25 height 27
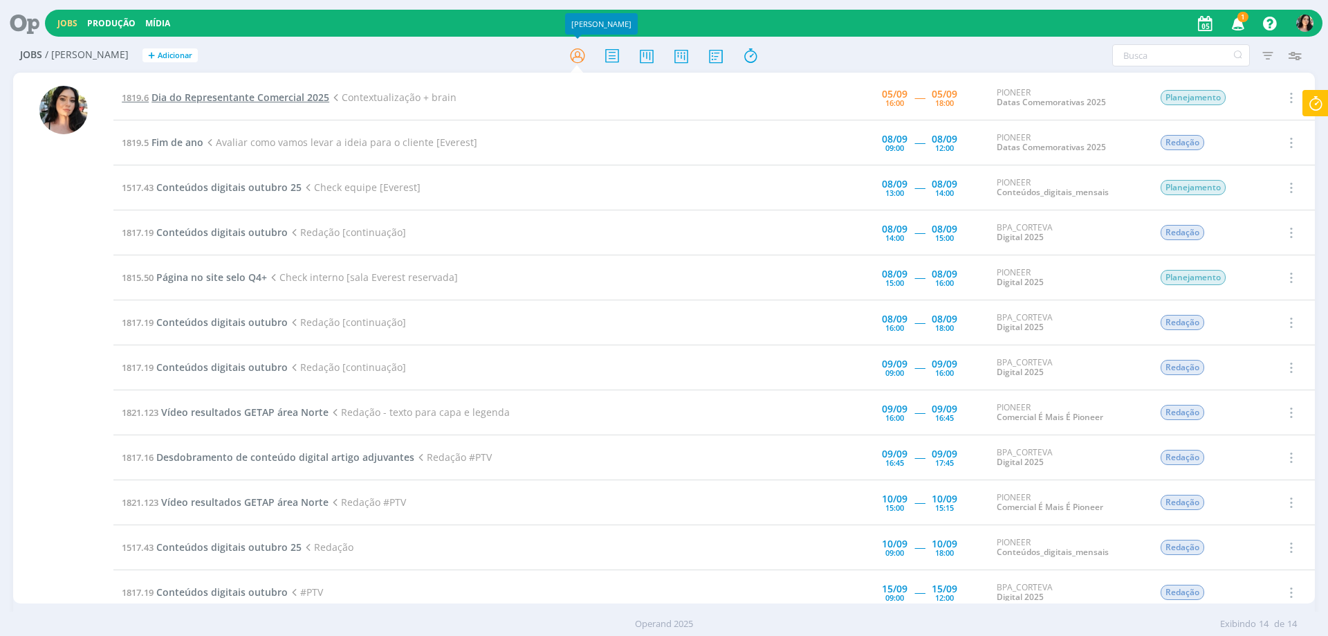
click at [222, 94] on span "Dia do Representante Comercial 2025" at bounding box center [240, 97] width 178 height 13
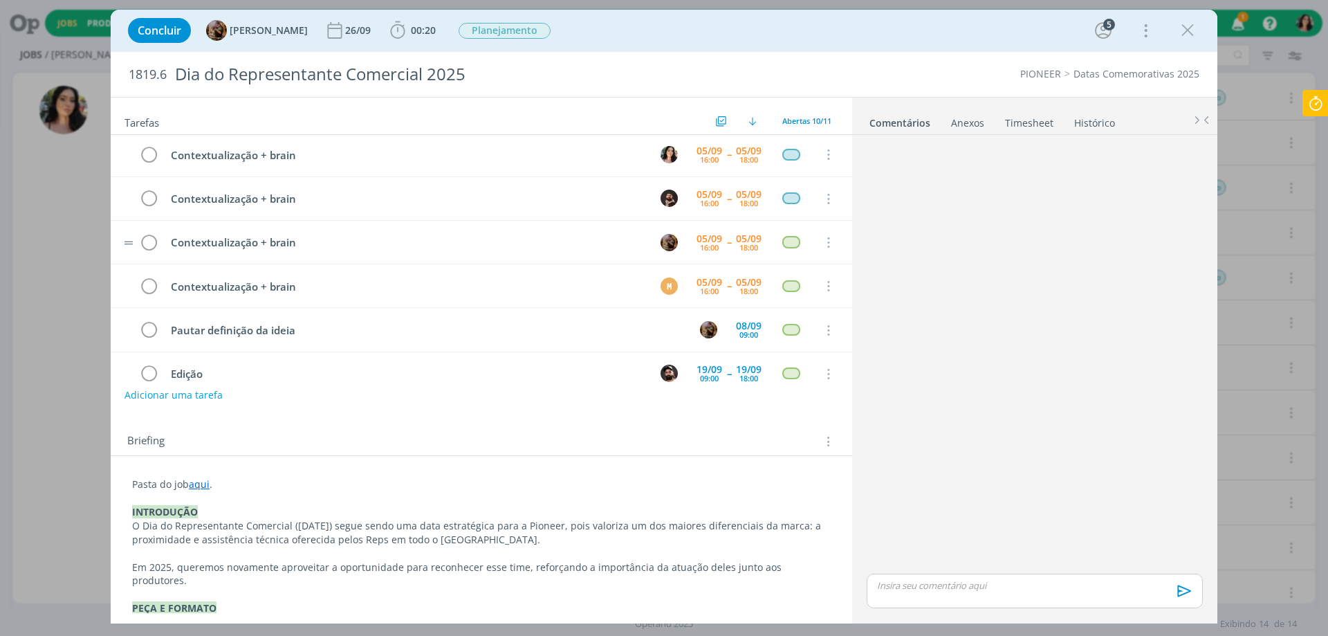
scroll to position [69, 0]
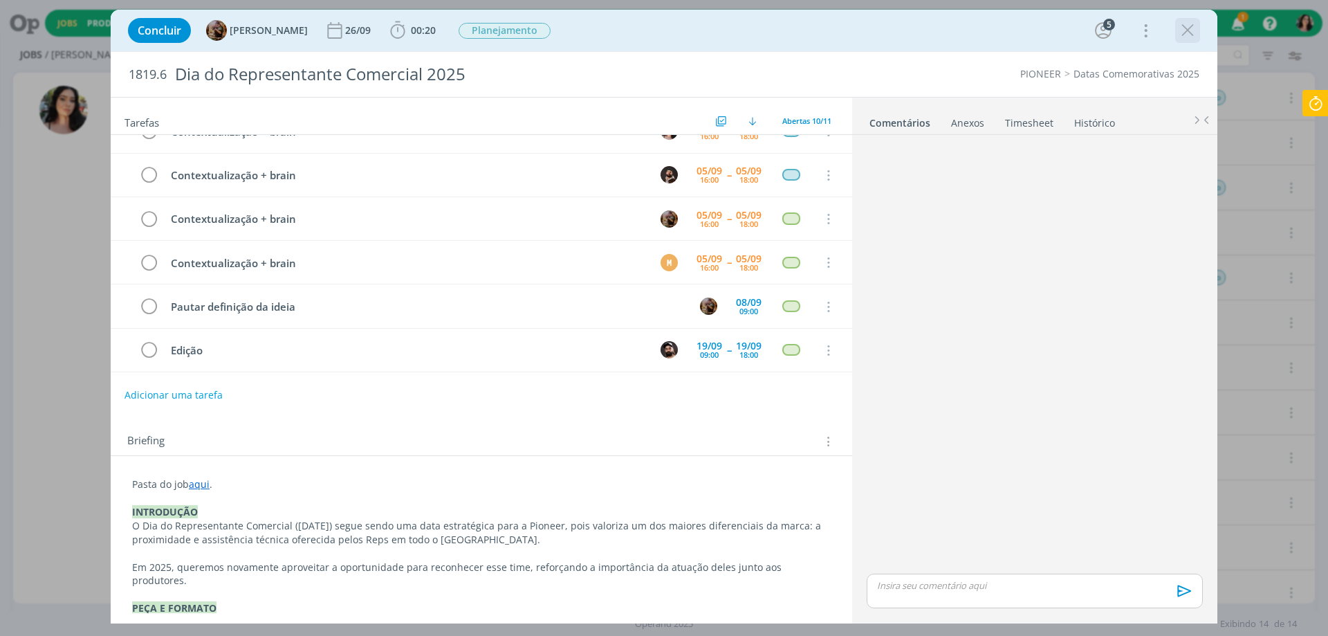
click at [1185, 19] on div "dialog" at bounding box center [1187, 30] width 25 height 25
click at [1178, 36] on icon "dialog" at bounding box center [1187, 30] width 21 height 21
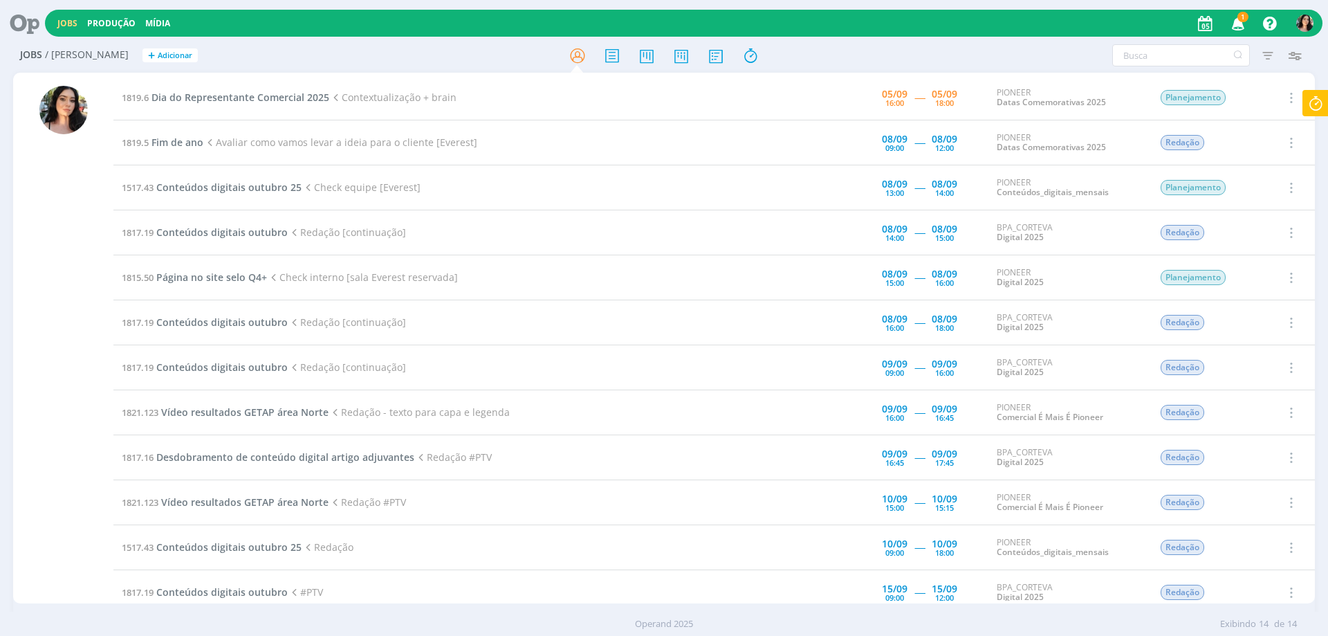
click at [1303, 101] on icon at bounding box center [1315, 103] width 25 height 27
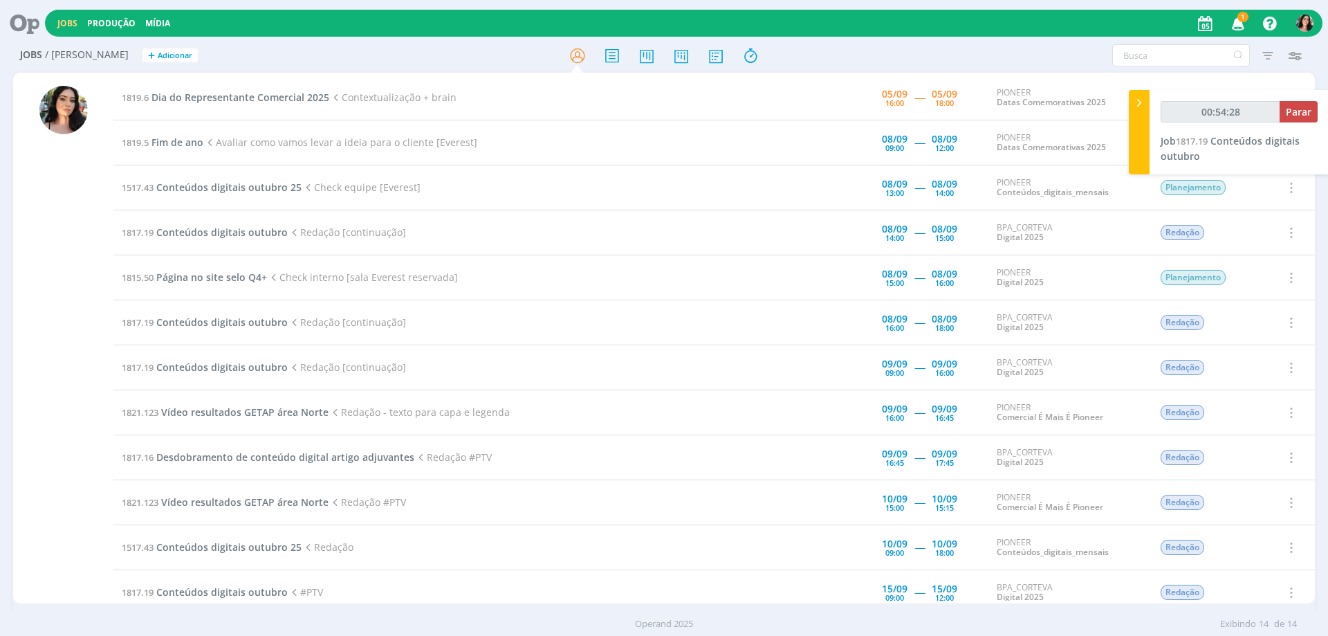
type input "00:54:29"
click at [1296, 109] on span "Parar" at bounding box center [1299, 111] width 26 height 13
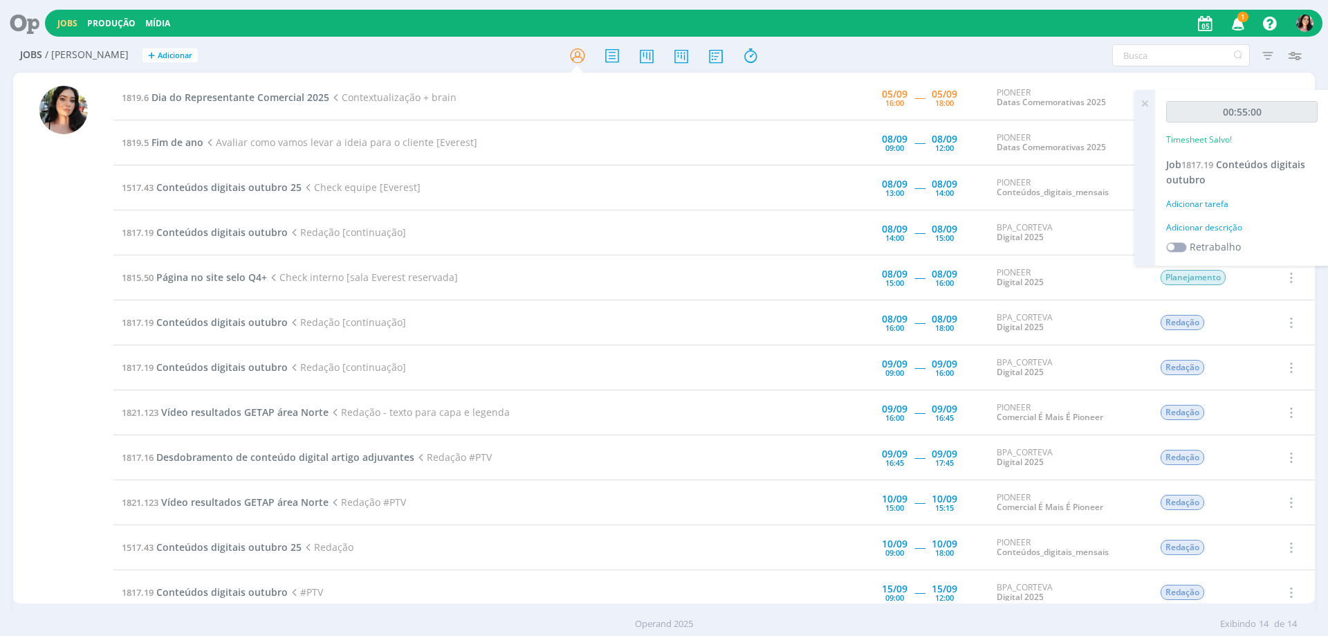
click at [1225, 226] on div "Adicionar descrição" at bounding box center [1241, 227] width 151 height 12
click at [1225, 227] on textarea at bounding box center [1241, 249] width 145 height 49
type textarea "Redação."
click at [1284, 338] on span "Salvar" at bounding box center [1293, 339] width 28 height 13
click at [30, 26] on icon at bounding box center [20, 23] width 28 height 27
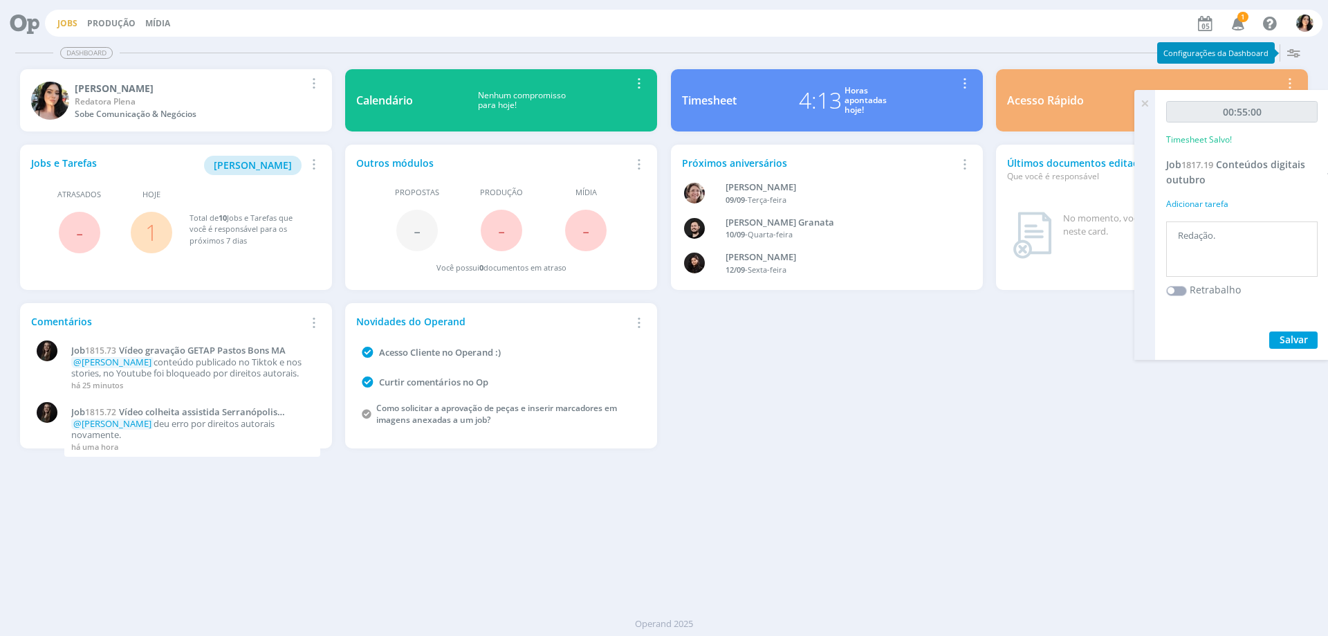
click at [72, 24] on link "Jobs" at bounding box center [67, 23] width 20 height 12
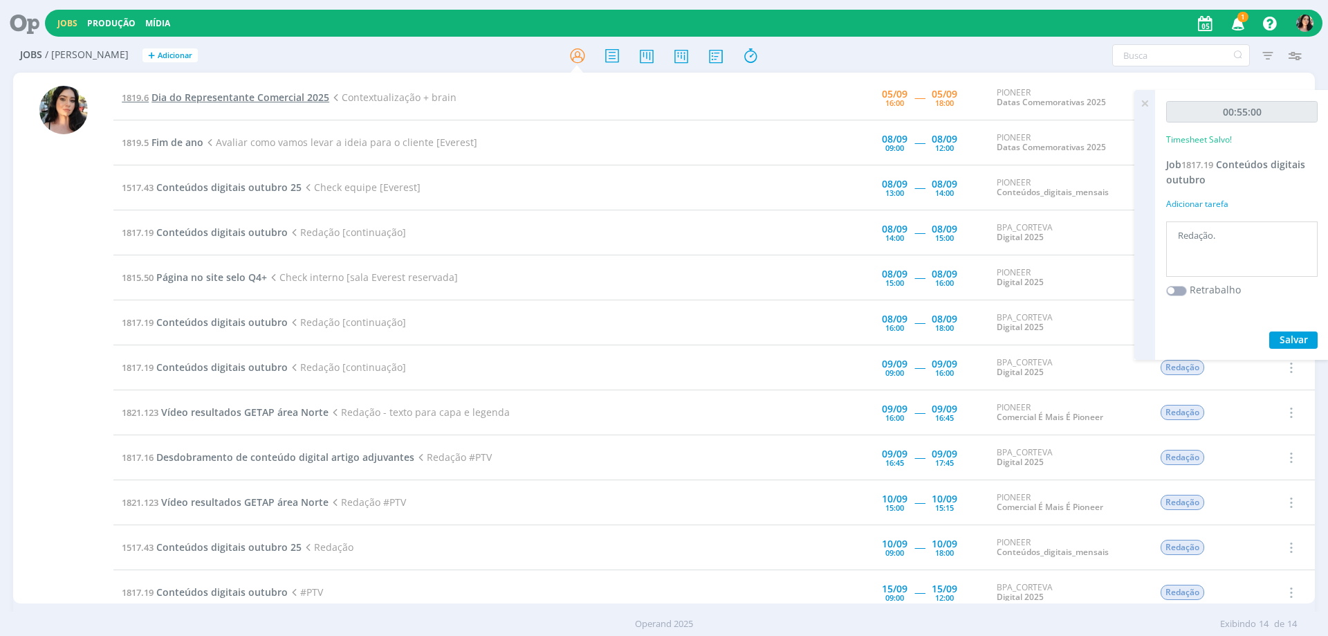
click at [193, 93] on span "Dia do Representante Comercial 2025" at bounding box center [240, 97] width 178 height 13
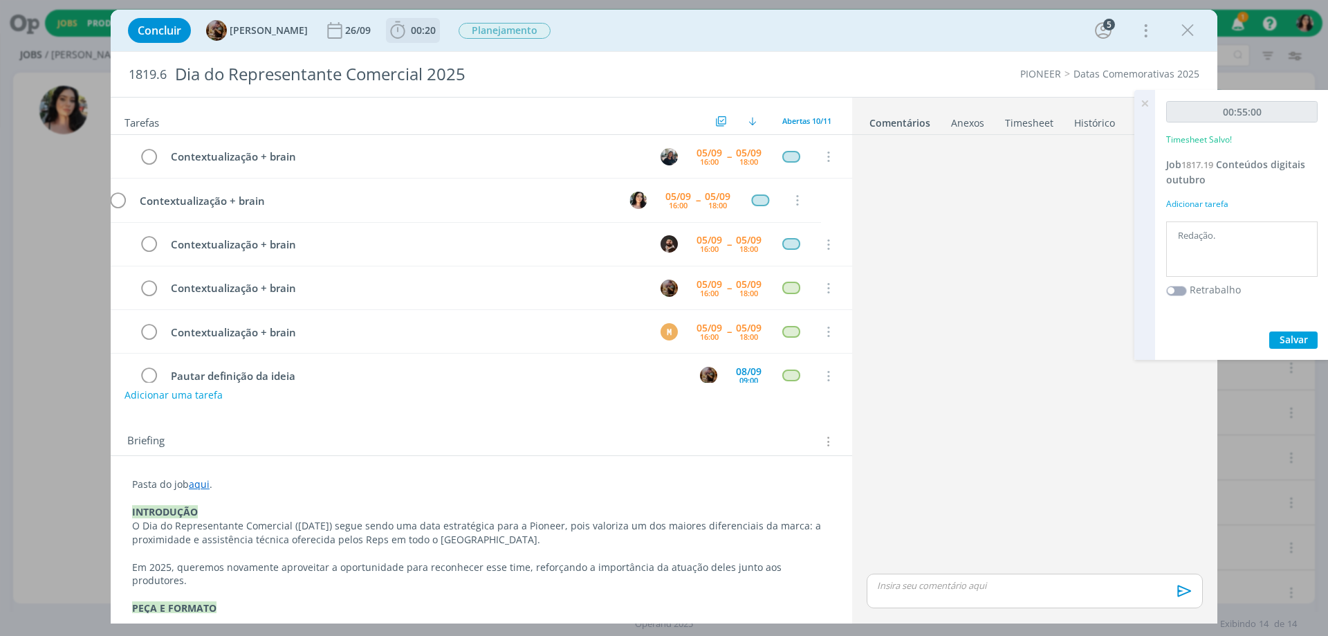
click at [408, 26] on icon "dialog" at bounding box center [397, 30] width 21 height 21
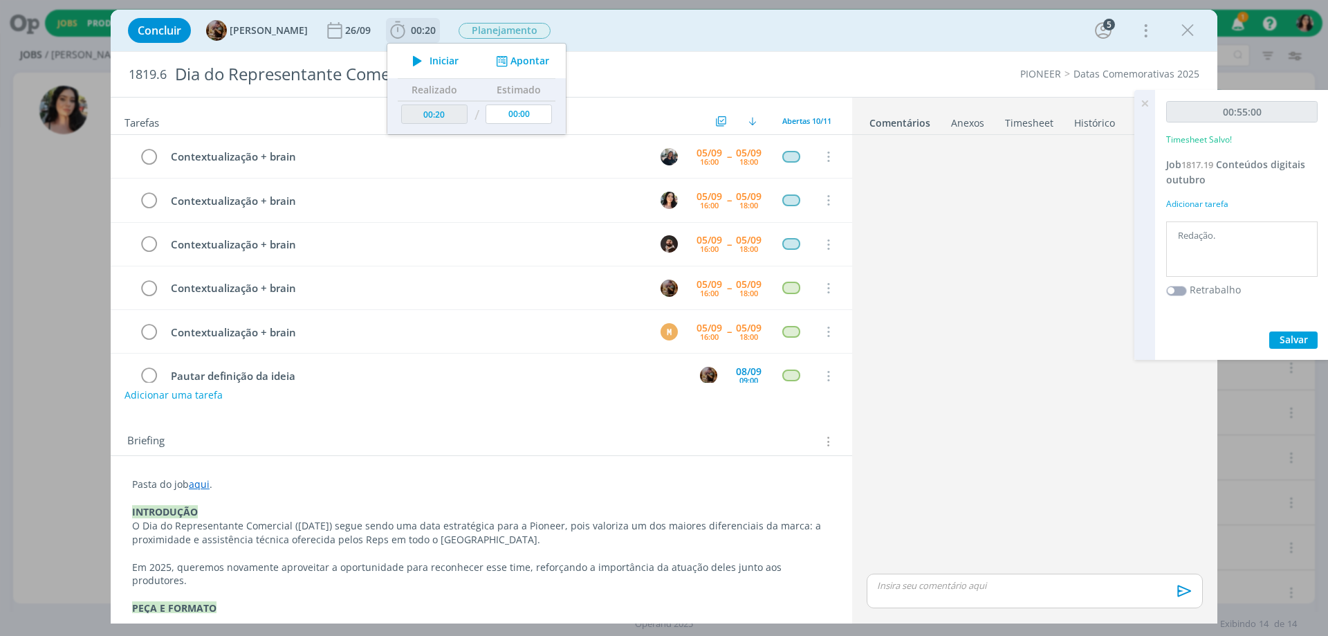
click at [451, 63] on span "Iniciar" at bounding box center [443, 61] width 29 height 10
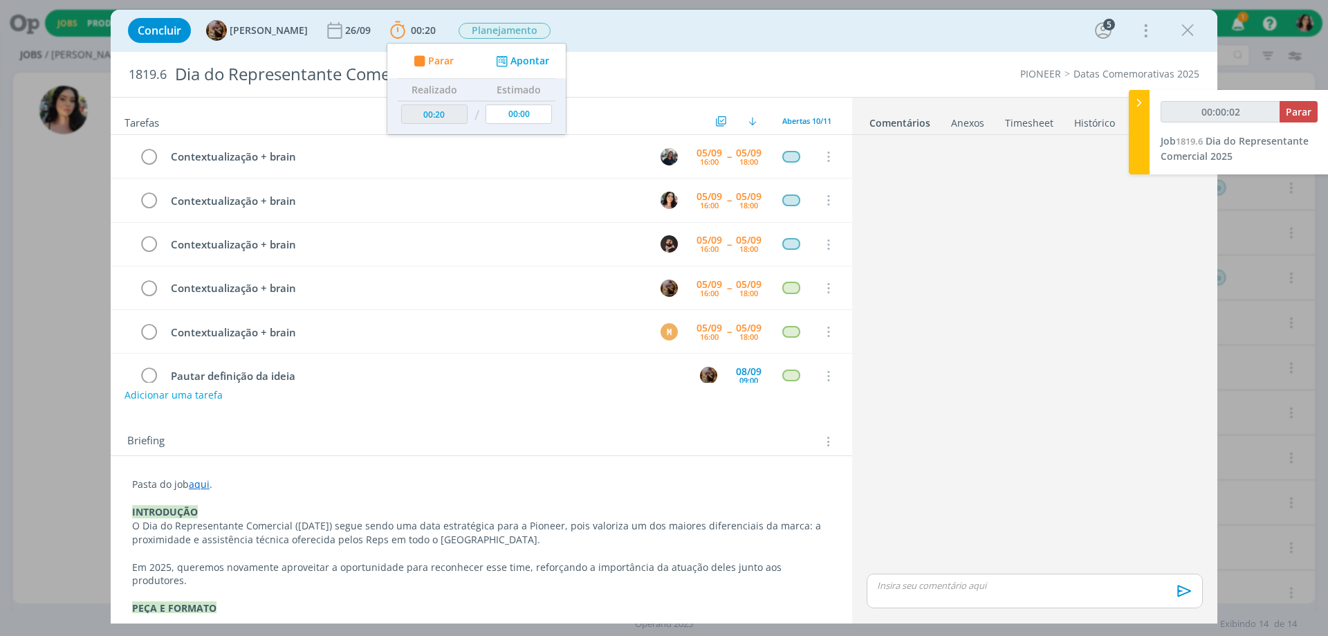
click at [907, 48] on div "Concluir [PERSON_NAME] [DATE] 00:20 Parar Apontar Data * [DATE] Horas * 00:00 T…" at bounding box center [664, 30] width 1106 height 41
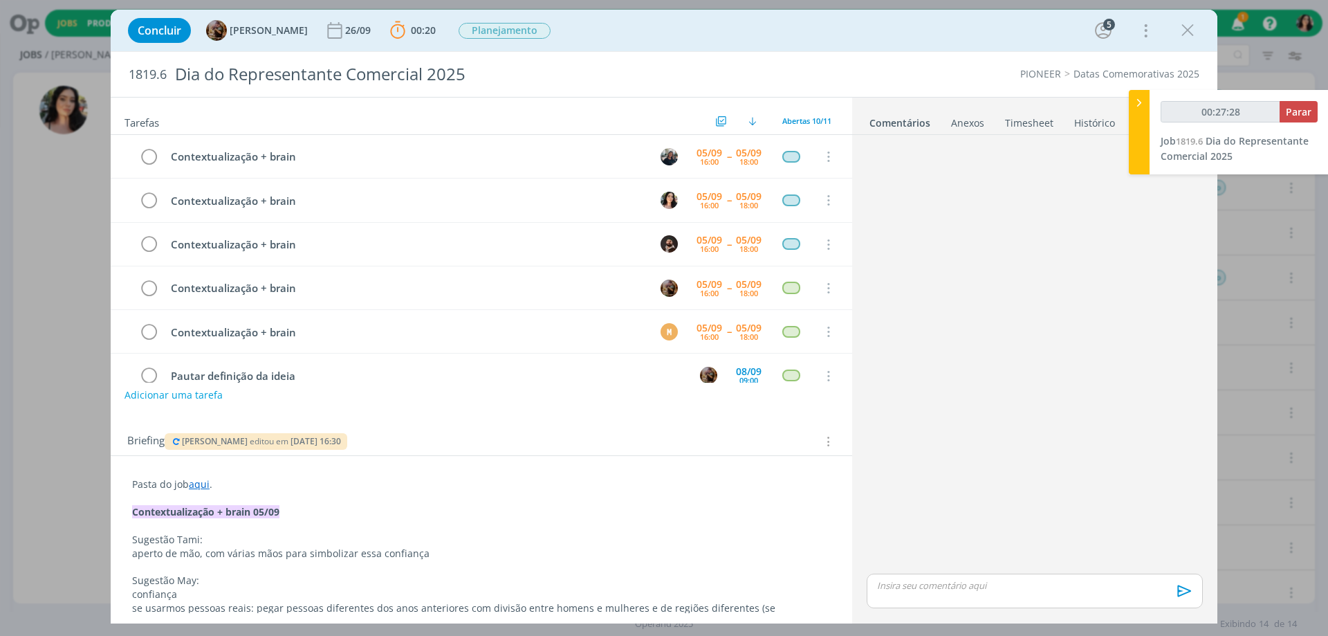
type input "00:28:28"
